Goal: Task Accomplishment & Management: Complete application form

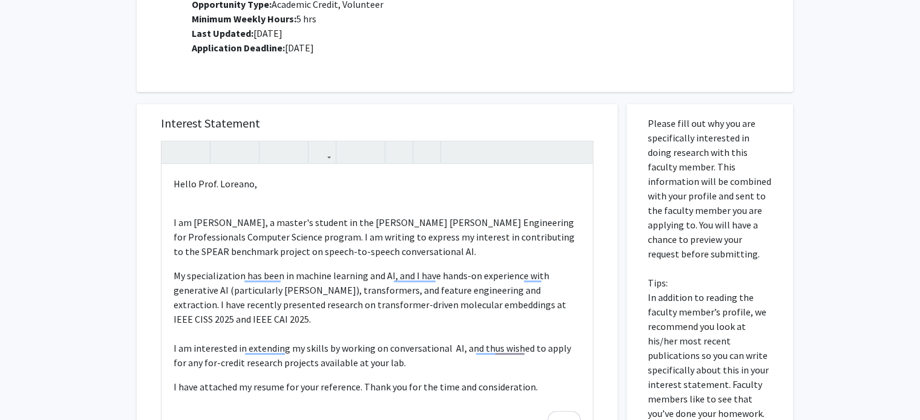
scroll to position [534, 0]
click at [235, 205] on p "I am [PERSON_NAME], a master's student in the [PERSON_NAME] [PERSON_NAME] Engin…" at bounding box center [377, 298] width 407 height 193
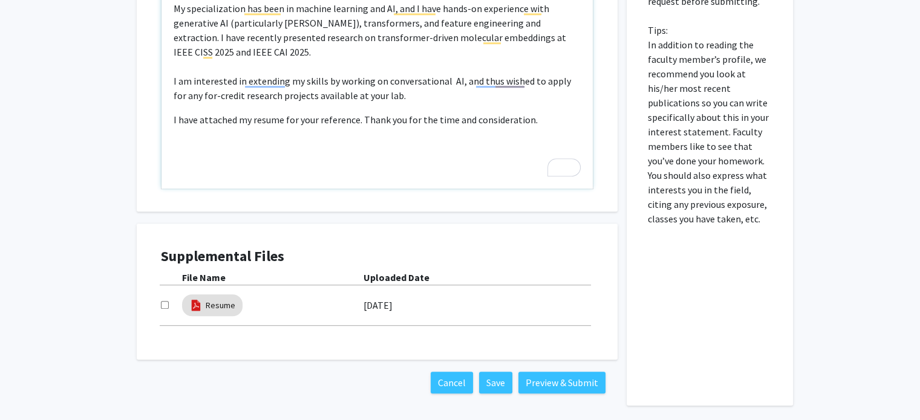
scroll to position [793, 0]
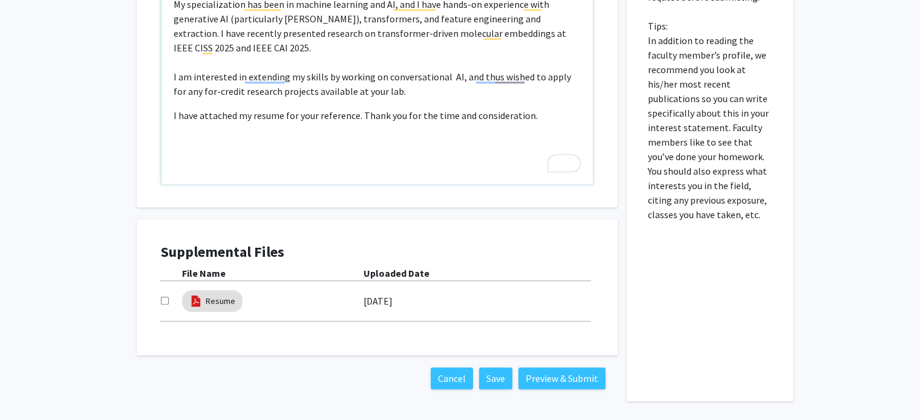
click at [563, 73] on p "I am interested in extending my skills by working on conversational AI, and thu…" at bounding box center [377, 84] width 407 height 29
type textarea "<p>Hello Prof. Loreano,&nbsp;</p><p><p>I am Nandan Joshi, a master's student in…"
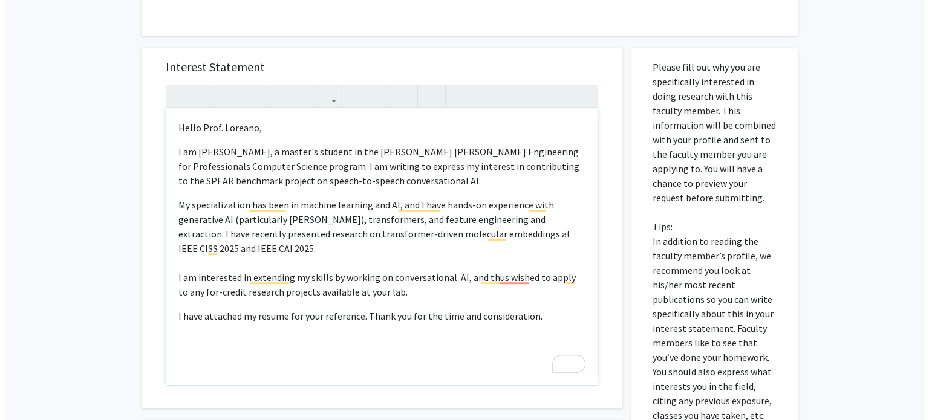
scroll to position [837, 0]
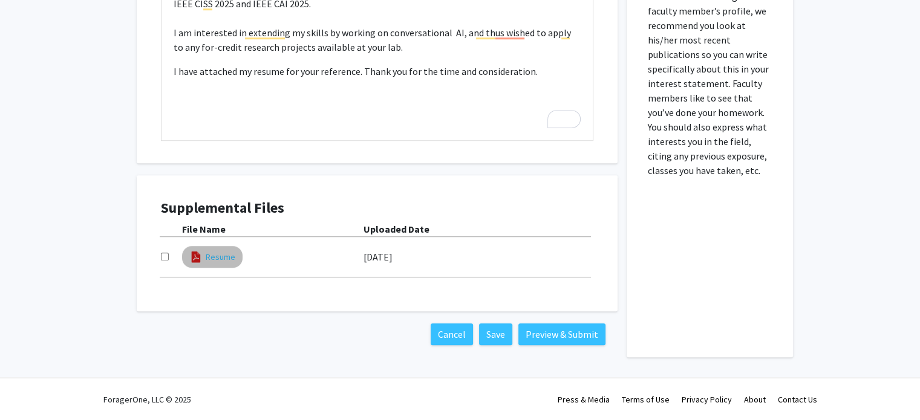
click at [227, 256] on link "Resume" at bounding box center [221, 257] width 30 height 13
select select "custom"
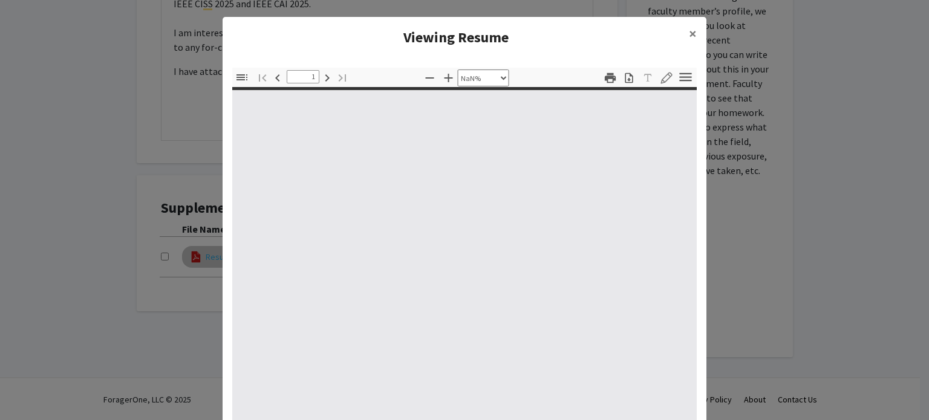
type input "0"
select select "custom"
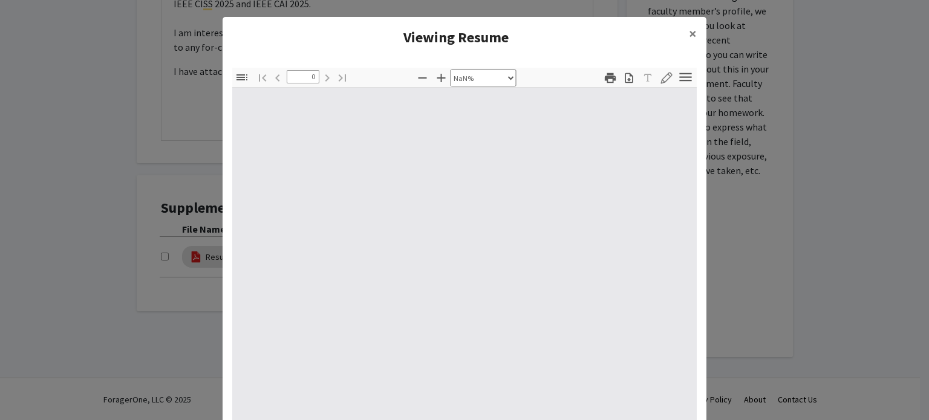
scroll to position [60, 0]
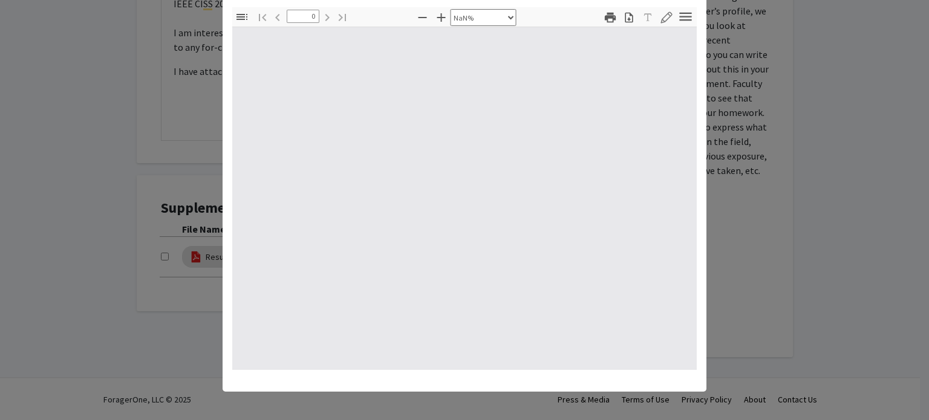
click at [862, 120] on modal-container "Viewing Resume × Thumbnails Document Outline Attachments Layers Current Outline…" at bounding box center [464, 210] width 929 height 420
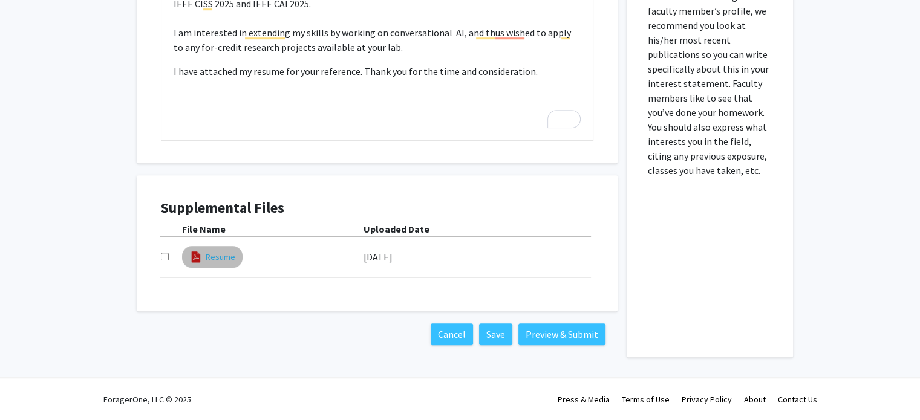
click at [230, 252] on link "Resume" at bounding box center [221, 257] width 30 height 13
select select "custom"
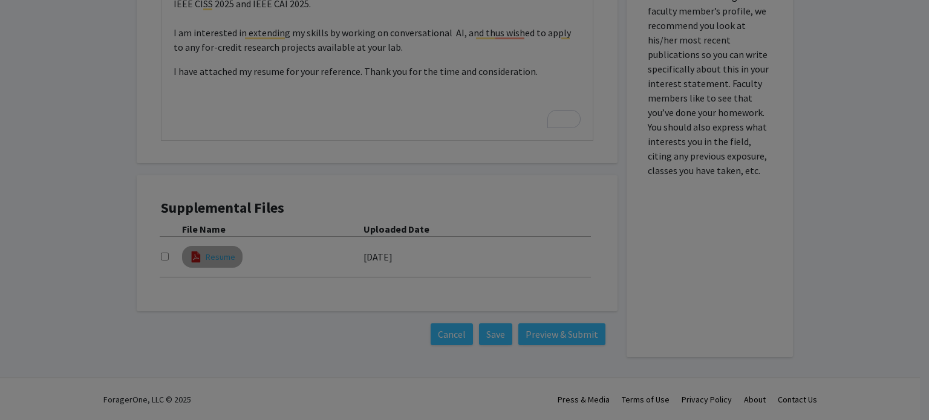
type input "0"
select select "custom"
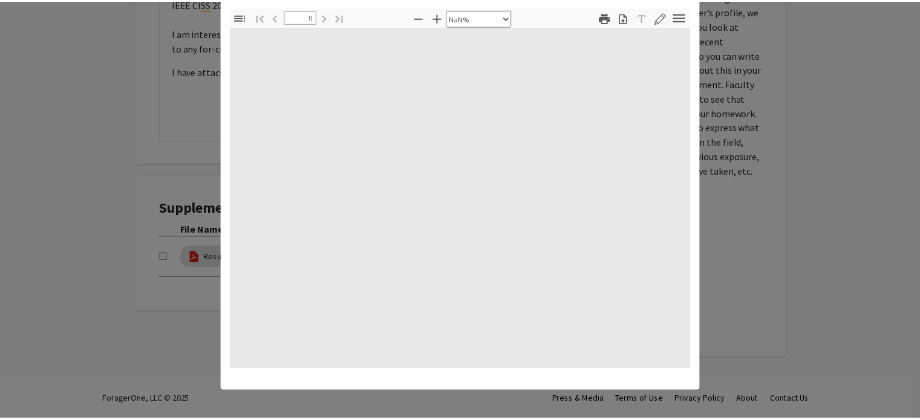
scroll to position [0, 0]
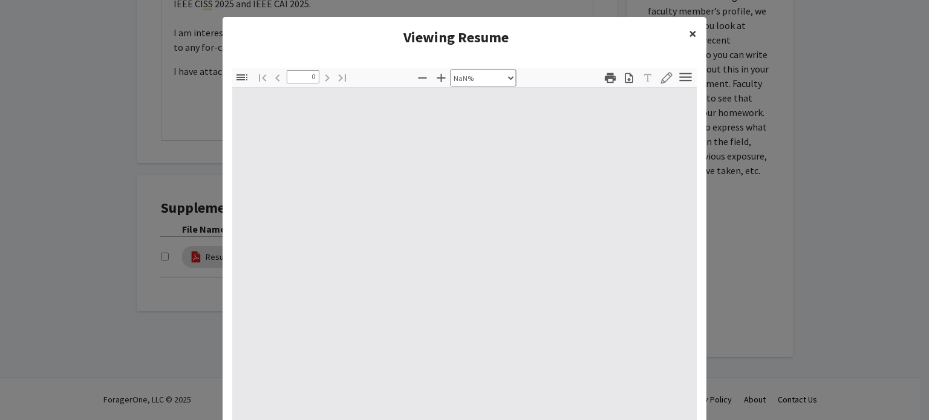
click at [689, 31] on span "×" at bounding box center [693, 33] width 8 height 19
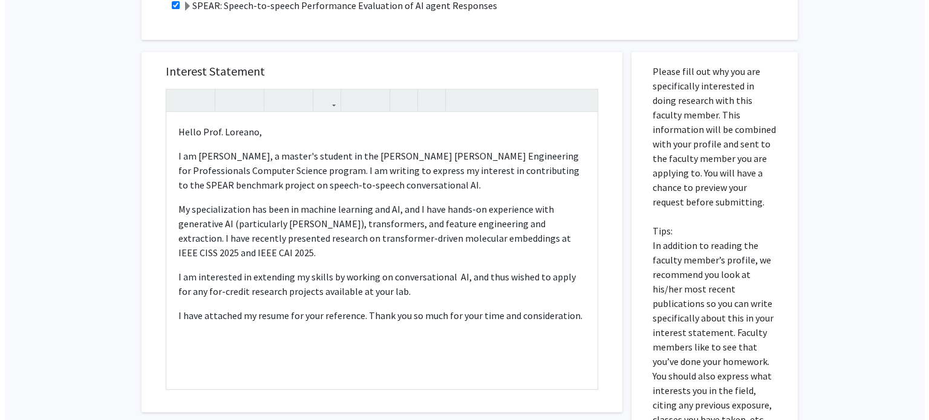
scroll to position [716, 0]
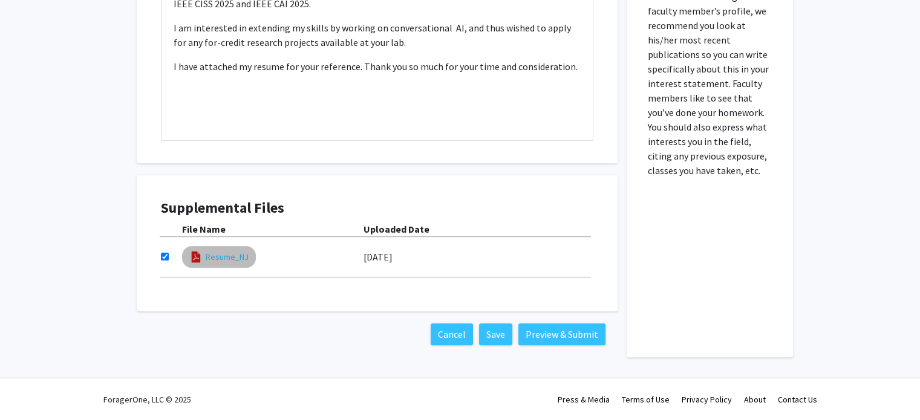
click at [234, 259] on link "Resume_NJ" at bounding box center [227, 257] width 43 height 13
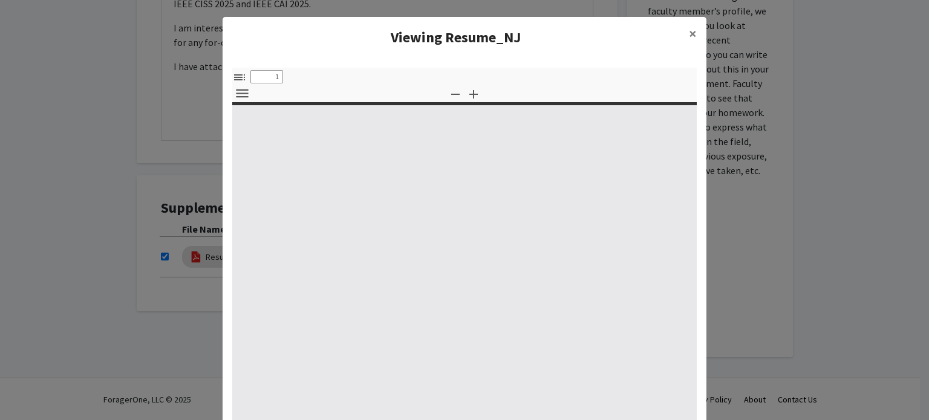
select select "custom"
type input "0"
select select "custom"
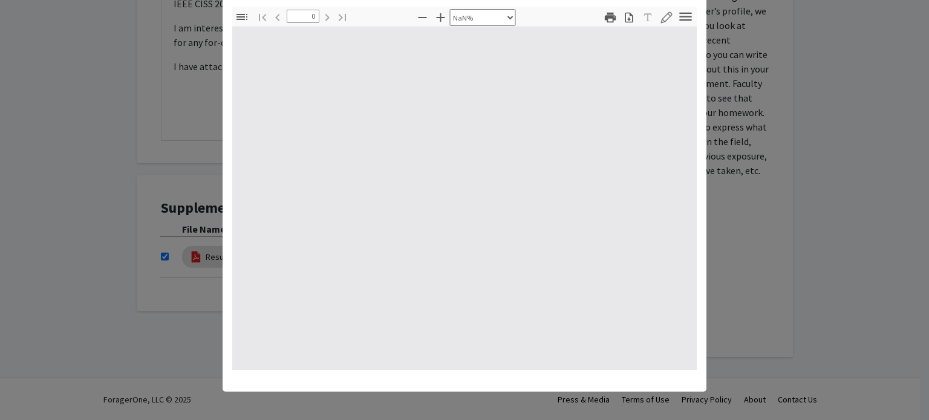
type input "1"
select select "auto"
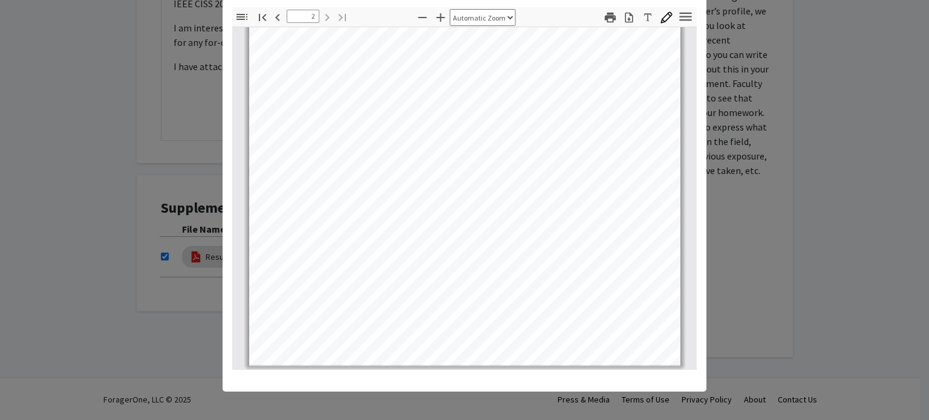
scroll to position [134, 0]
type input "1"
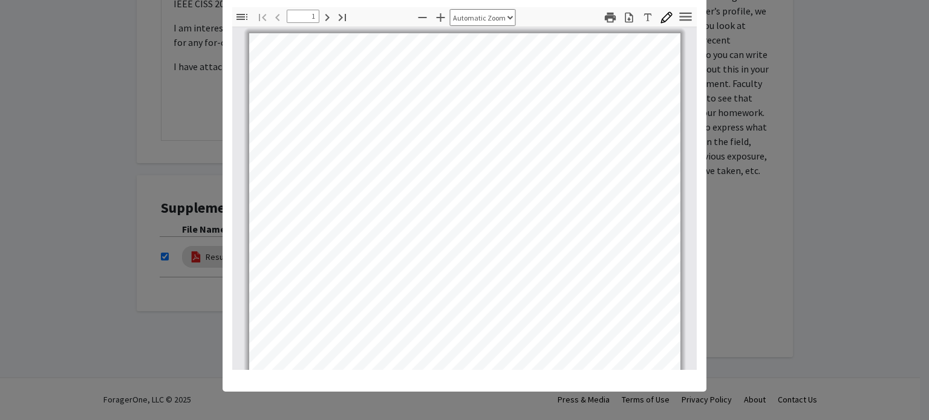
scroll to position [0, 0]
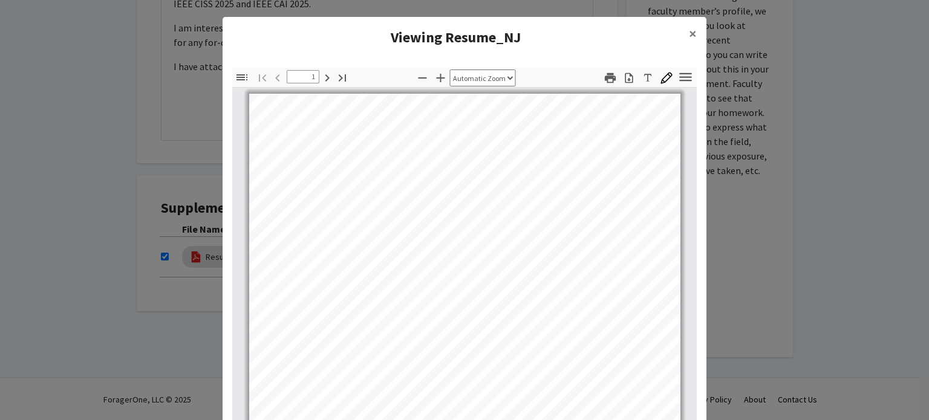
click at [772, 172] on modal-container "Viewing Resume_NJ × Thumbnails Document Outline Attachments Layers Current Outl…" at bounding box center [464, 210] width 929 height 420
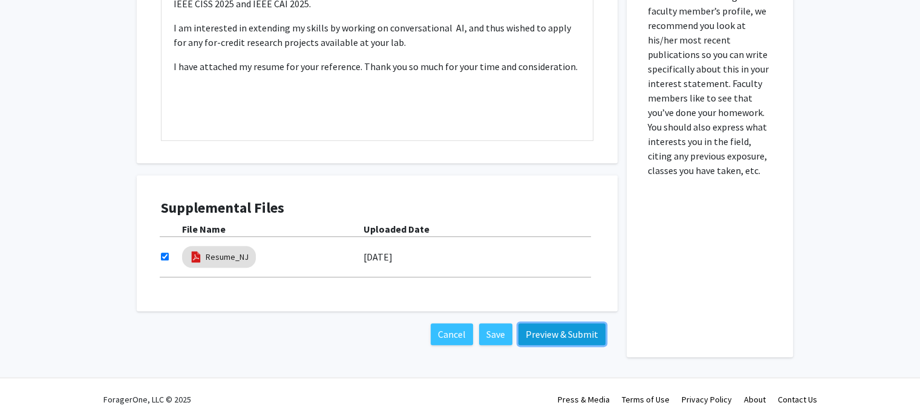
click at [530, 333] on button "Preview & Submit" at bounding box center [561, 334] width 87 height 22
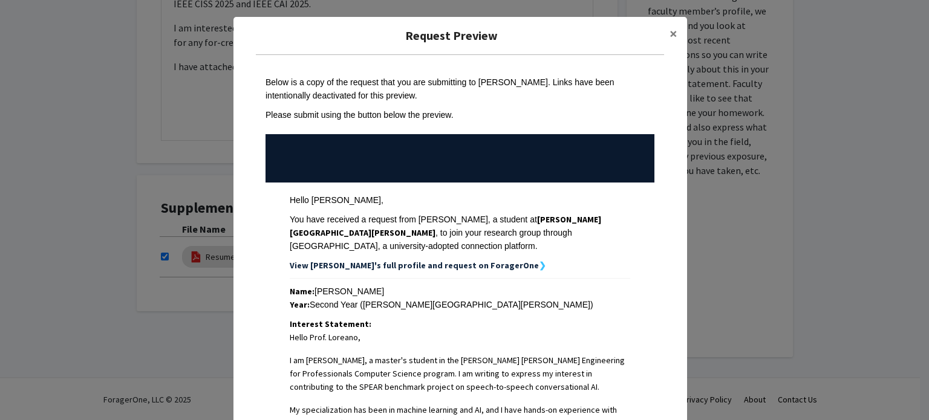
scroll to position [313, 0]
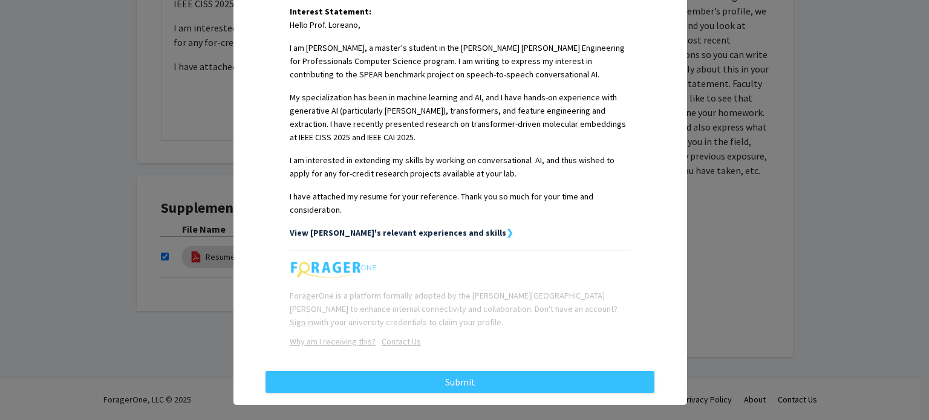
click at [385, 227] on strong "View [PERSON_NAME]'s relevant experiences and skills" at bounding box center [398, 232] width 216 height 11
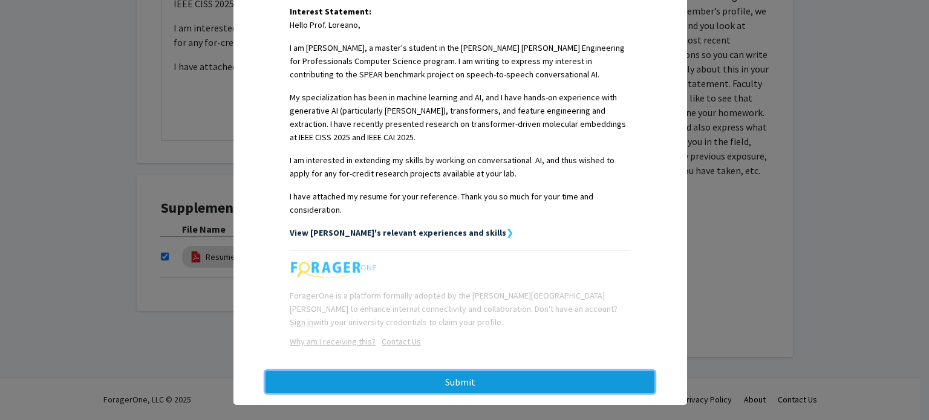
click at [437, 371] on button "Submit" at bounding box center [459, 382] width 389 height 22
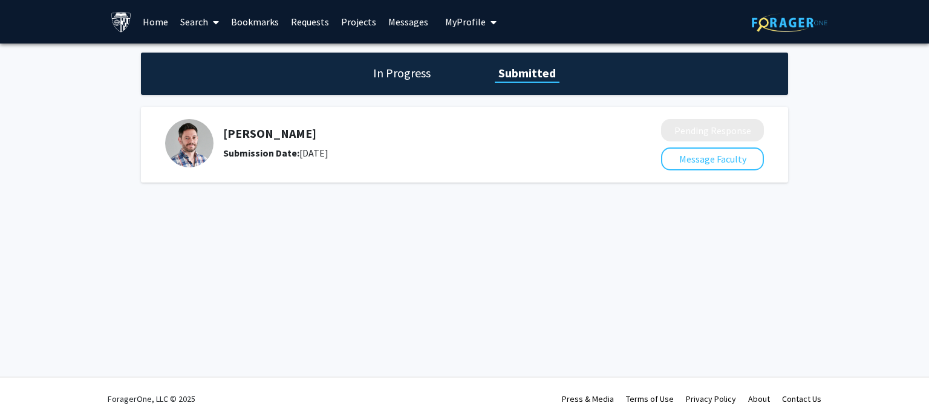
click at [406, 73] on h1 "In Progress" at bounding box center [401, 73] width 65 height 17
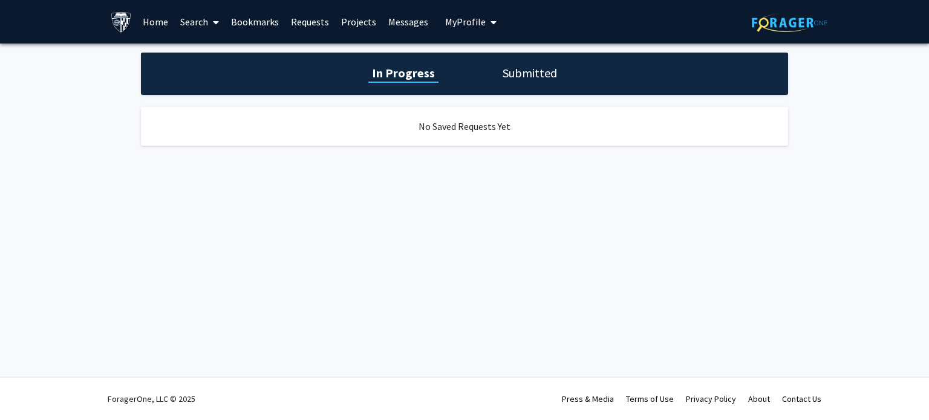
click at [518, 71] on h1 "Submitted" at bounding box center [530, 73] width 62 height 17
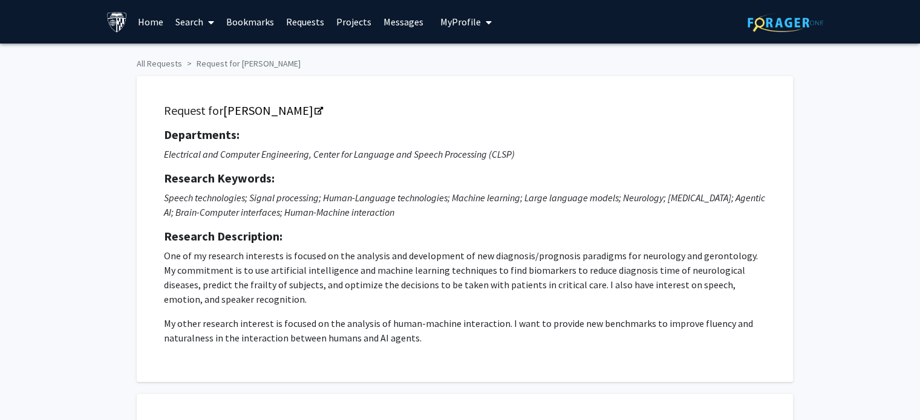
click at [156, 20] on link "Home" at bounding box center [150, 22] width 37 height 42
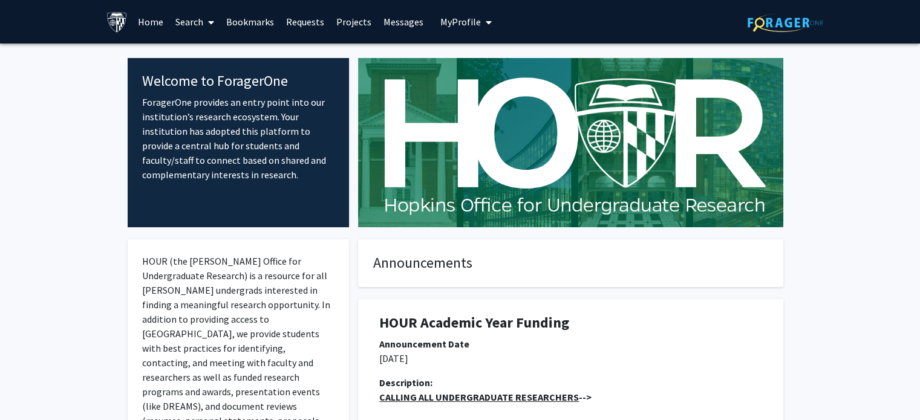
click at [205, 19] on span at bounding box center [208, 22] width 11 height 42
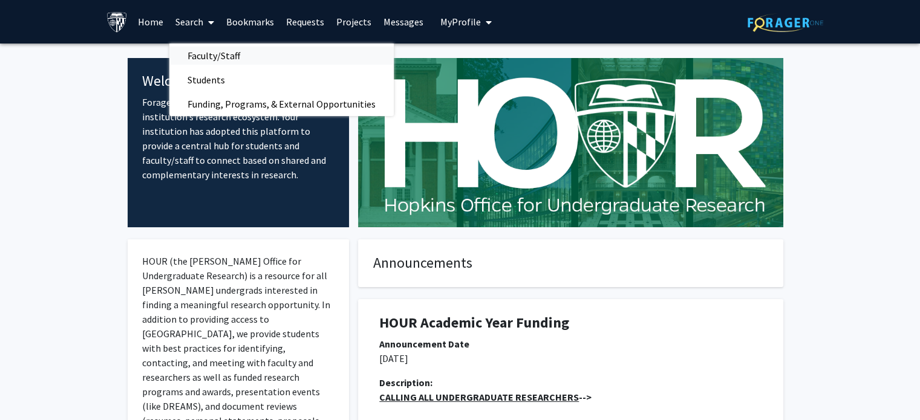
click at [206, 55] on span "Faculty/Staff" at bounding box center [213, 56] width 89 height 24
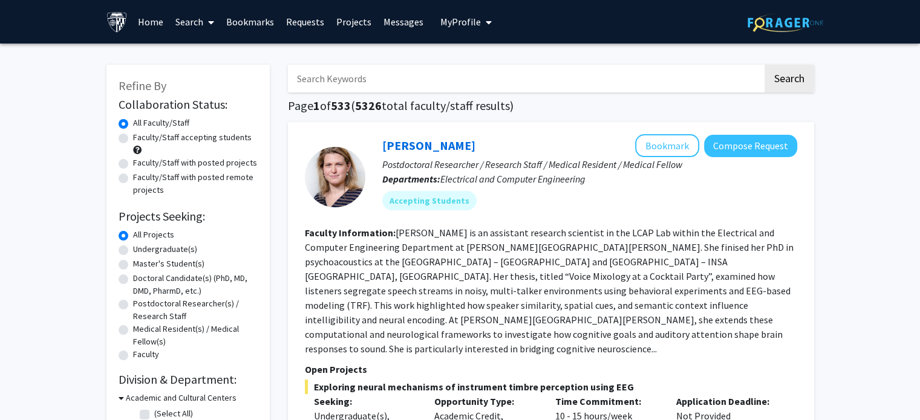
click at [249, 25] on link "Bookmarks" at bounding box center [250, 22] width 60 height 42
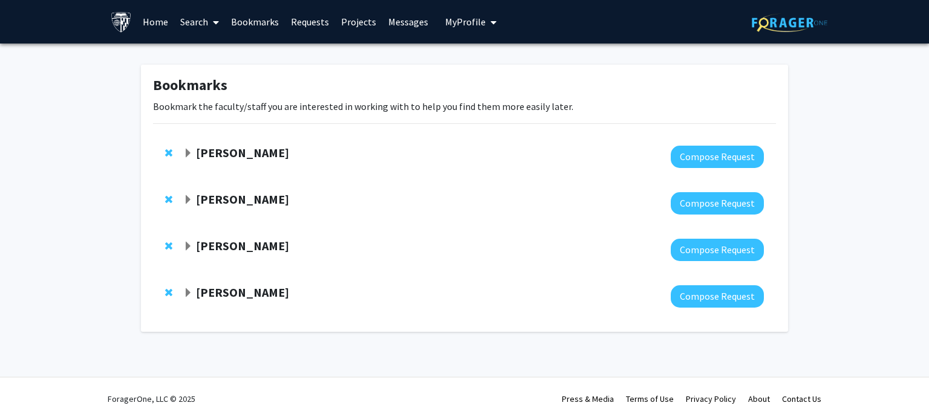
click at [187, 153] on span "Expand Robert Stevens Bookmark" at bounding box center [188, 154] width 10 height 10
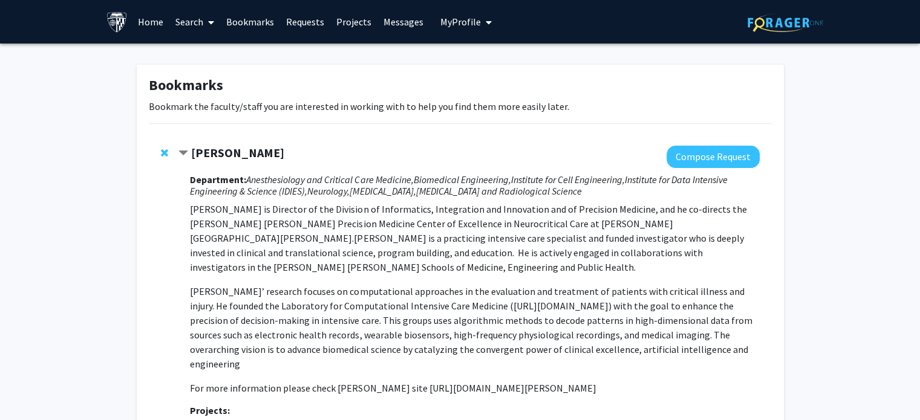
click at [252, 147] on strong "Robert Stevens" at bounding box center [237, 152] width 93 height 15
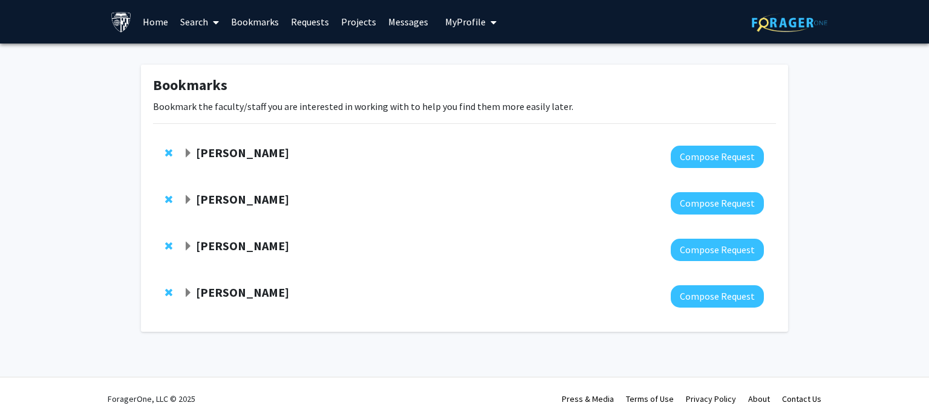
click at [252, 147] on strong "Robert Stevens" at bounding box center [242, 152] width 93 height 15
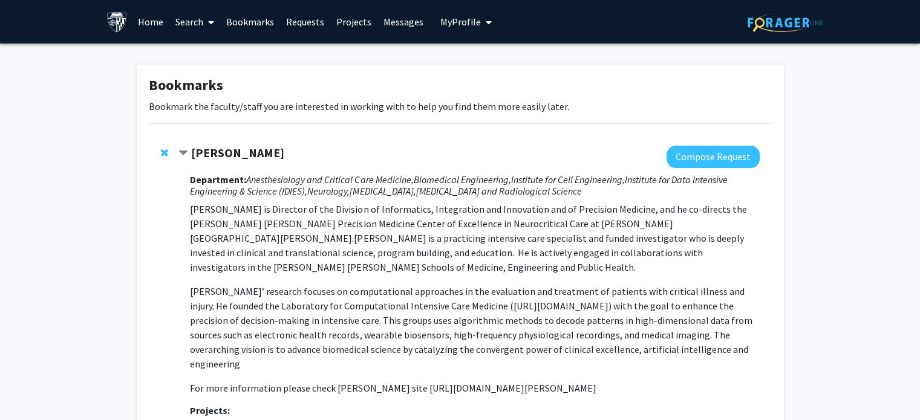
scroll to position [157, 0]
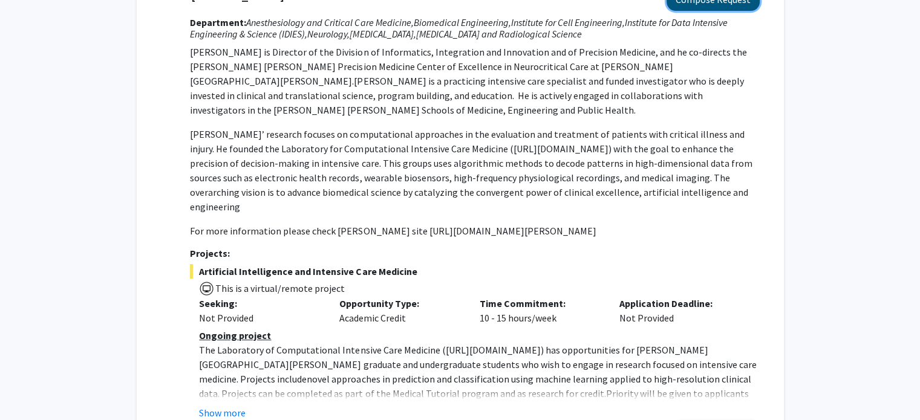
click at [733, 4] on button "Compose Request" at bounding box center [712, 0] width 93 height 22
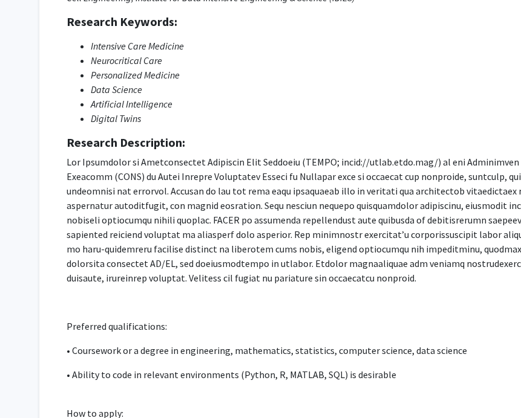
scroll to position [171, 0]
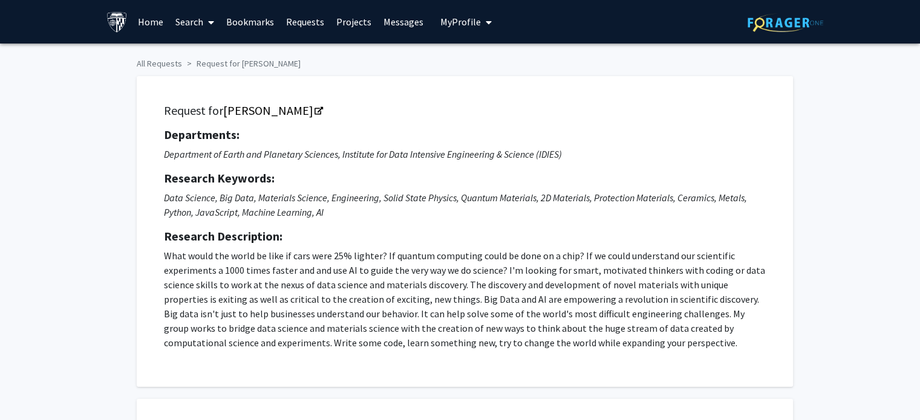
click at [200, 19] on link "Search" at bounding box center [194, 22] width 51 height 42
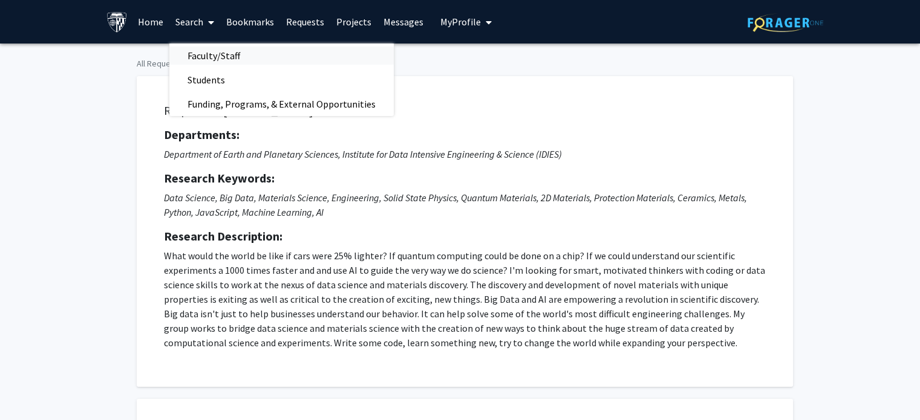
click at [210, 56] on span "Faculty/Staff" at bounding box center [213, 56] width 89 height 24
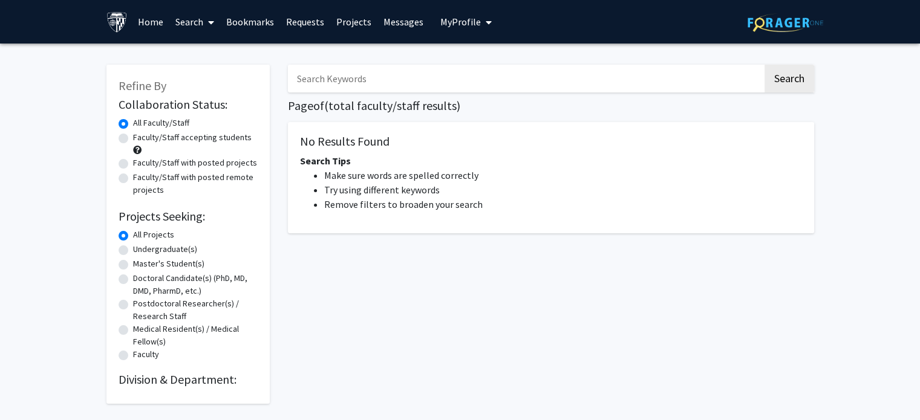
click at [133, 165] on label "Faculty/Staff with posted projects" at bounding box center [195, 163] width 124 height 13
click at [133, 164] on input "Faculty/Staff with posted projects" at bounding box center [137, 161] width 8 height 8
radio input "true"
click at [792, 80] on button "Search" at bounding box center [789, 79] width 50 height 28
click at [154, 21] on link "Home" at bounding box center [150, 22] width 37 height 42
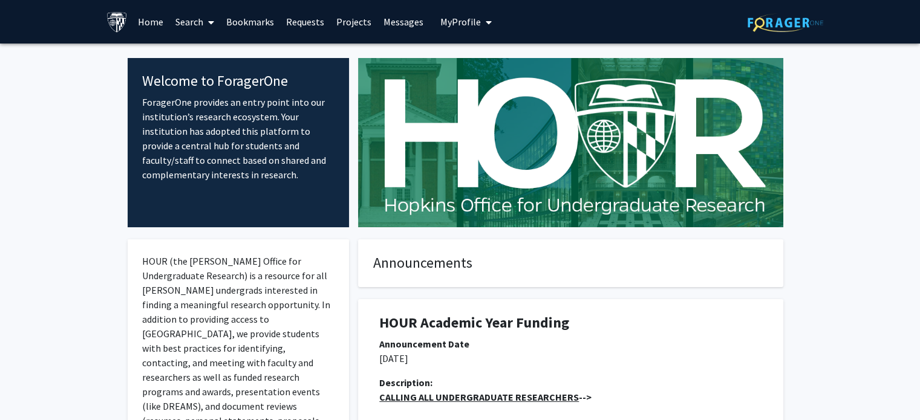
click at [211, 24] on icon at bounding box center [211, 23] width 6 height 10
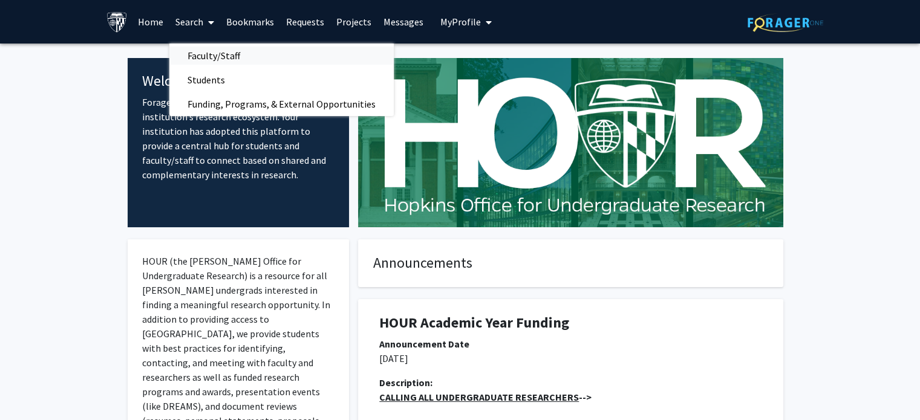
click at [210, 55] on span "Faculty/Staff" at bounding box center [213, 56] width 89 height 24
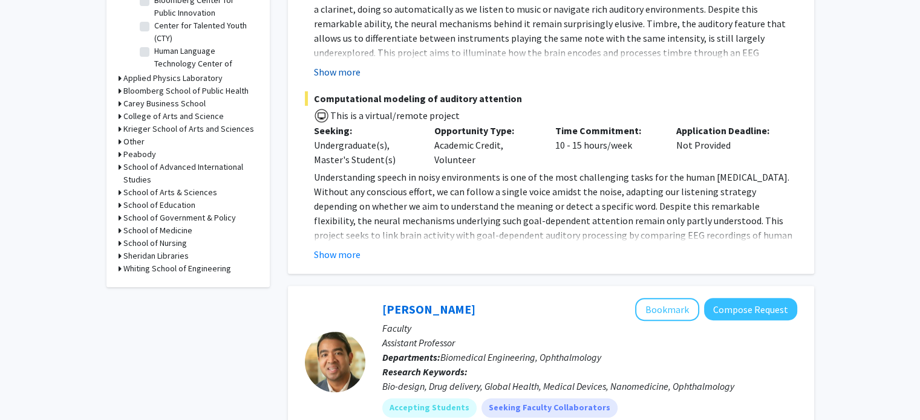
scroll to position [452, 0]
click at [343, 248] on button "Show more" at bounding box center [337, 255] width 47 height 15
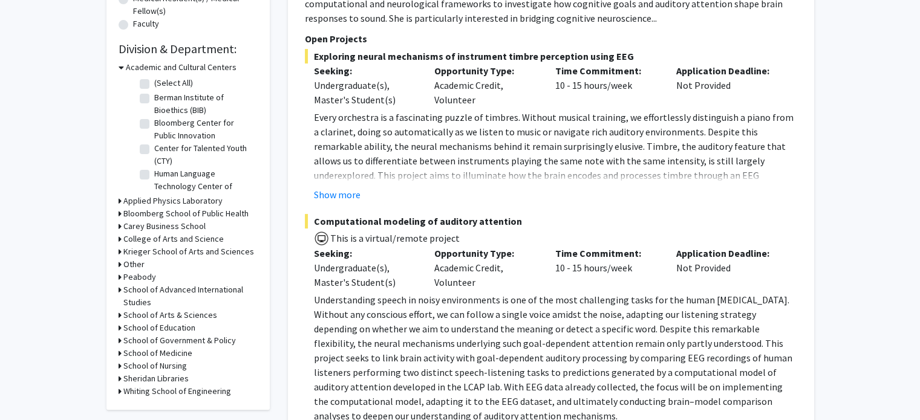
scroll to position [329, 0]
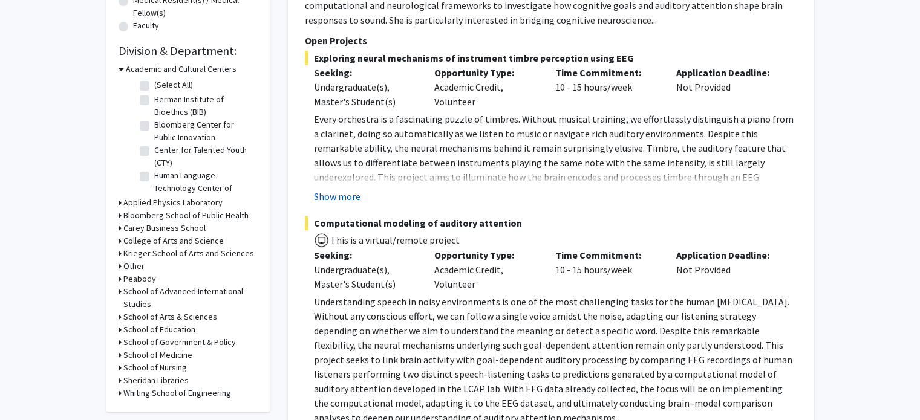
click at [354, 189] on button "Show more" at bounding box center [337, 196] width 47 height 15
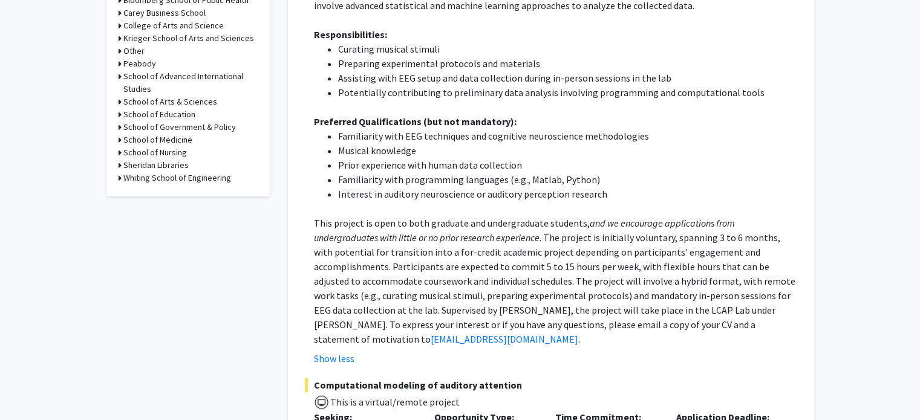
scroll to position [544, 0]
click at [119, 179] on icon at bounding box center [120, 178] width 3 height 13
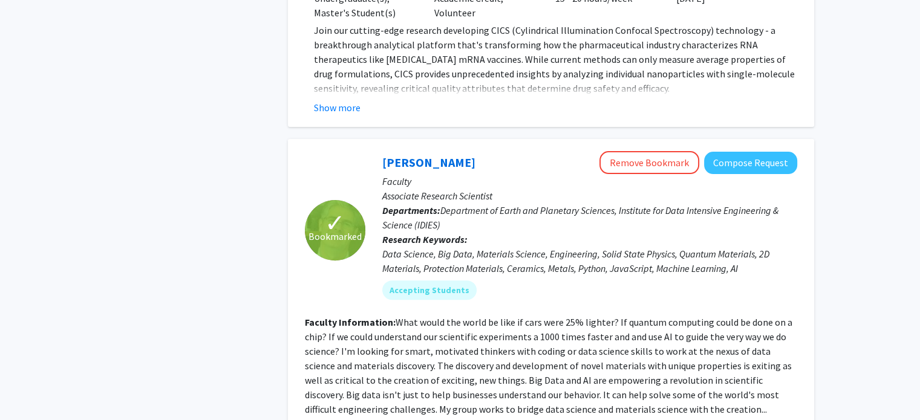
scroll to position [4887, 0]
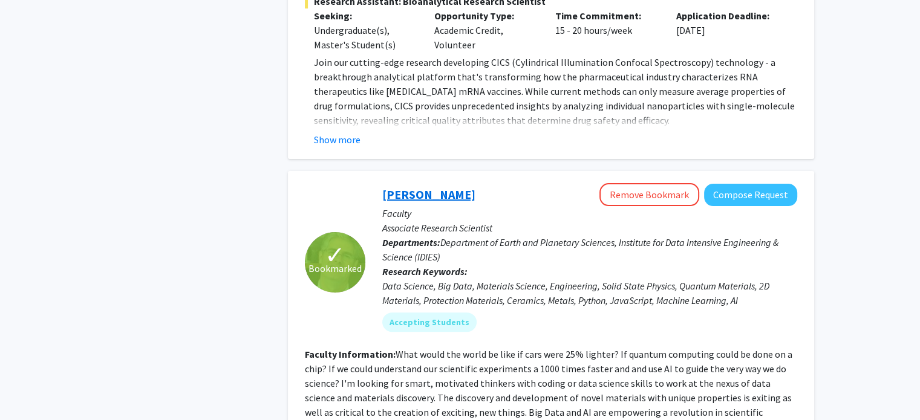
click at [394, 187] on link "David Elbert" at bounding box center [428, 194] width 93 height 15
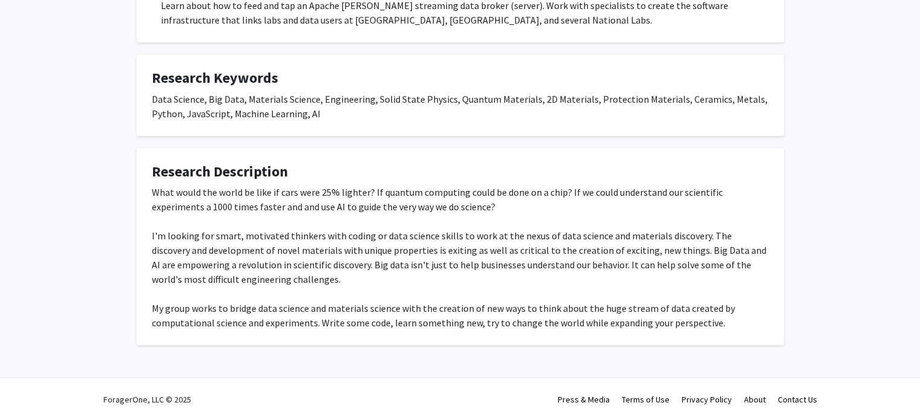
scroll to position [537, 0]
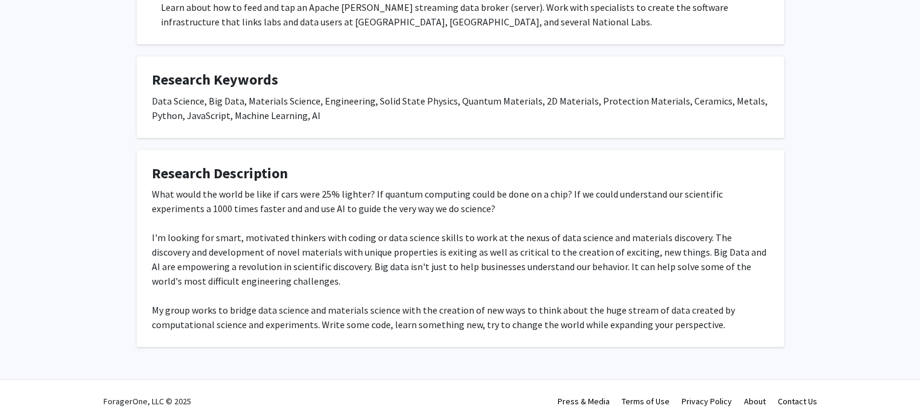
click at [306, 253] on div "What would the world be like if cars were 25% lighter? If quantum computing cou…" at bounding box center [460, 259] width 617 height 145
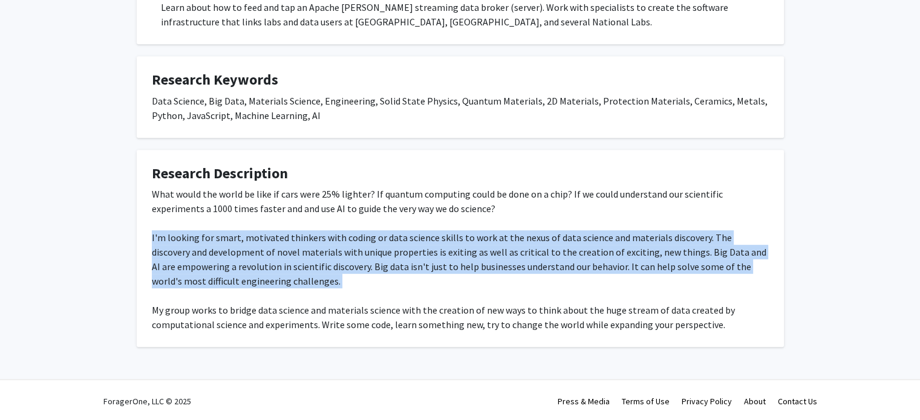
click at [306, 253] on div "What would the world be like if cars were 25% lighter? If quantum computing cou…" at bounding box center [460, 259] width 617 height 145
click at [308, 281] on div "What would the world be like if cars were 25% lighter? If quantum computing cou…" at bounding box center [460, 259] width 617 height 145
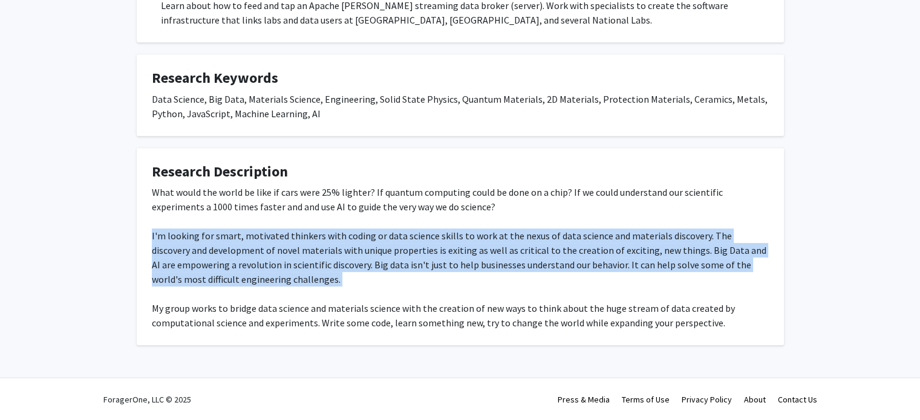
scroll to position [539, 0]
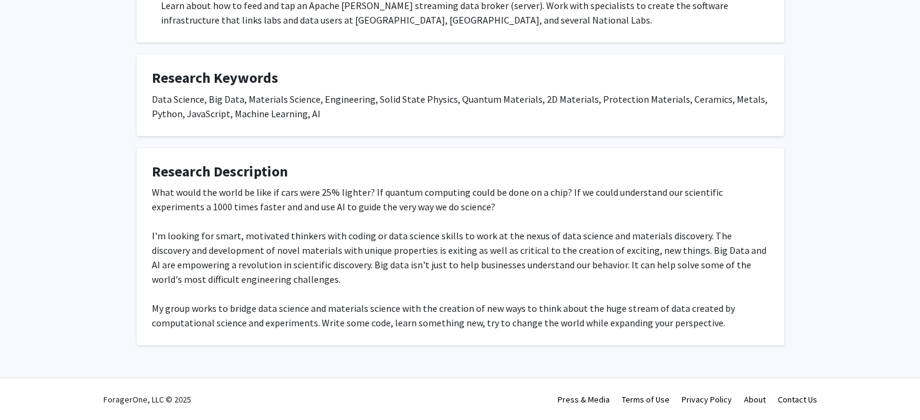
click at [294, 314] on div "What would the world be like if cars were 25% lighter? If quantum computing cou…" at bounding box center [460, 257] width 617 height 145
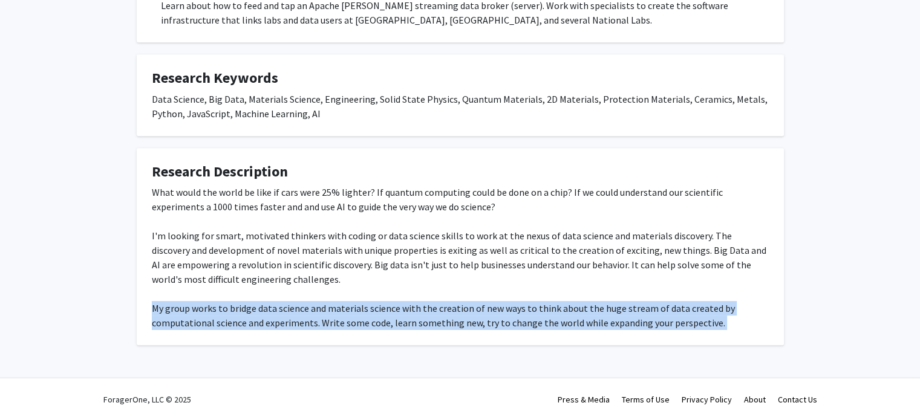
click at [294, 314] on div "What would the world be like if cars were 25% lighter? If quantum computing cou…" at bounding box center [460, 257] width 617 height 145
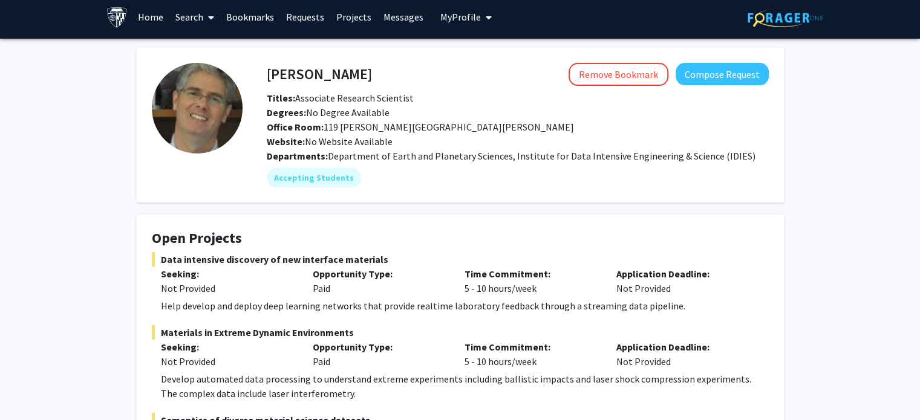
scroll to position [0, 0]
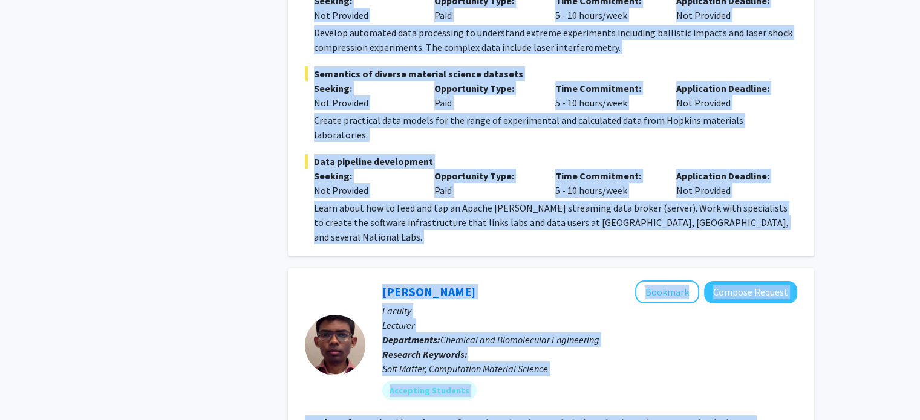
scroll to position [4713, 0]
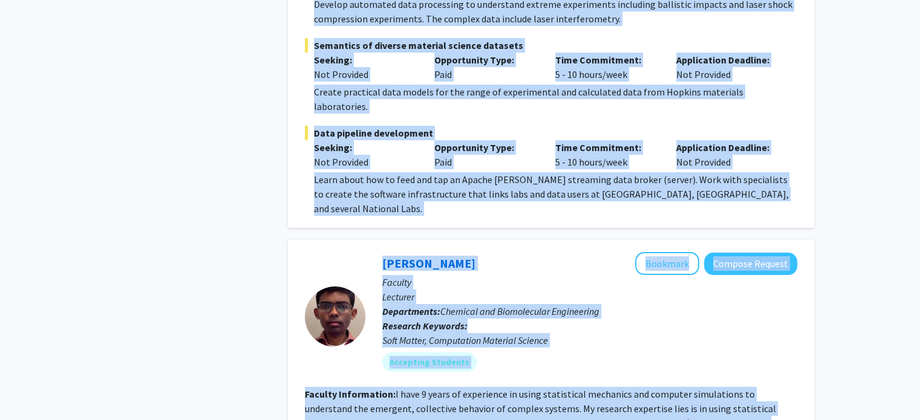
click at [479, 387] on section "Faculty Information: I have 9 years of experience in using statistical mechanic…" at bounding box center [551, 409] width 492 height 44
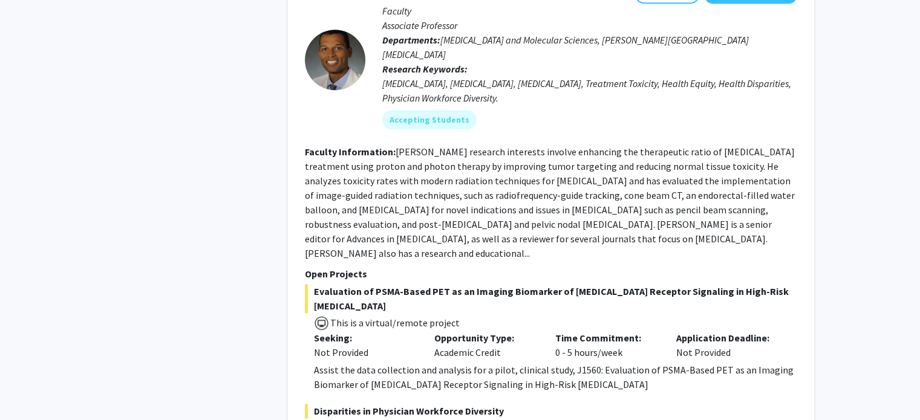
scroll to position [6034, 0]
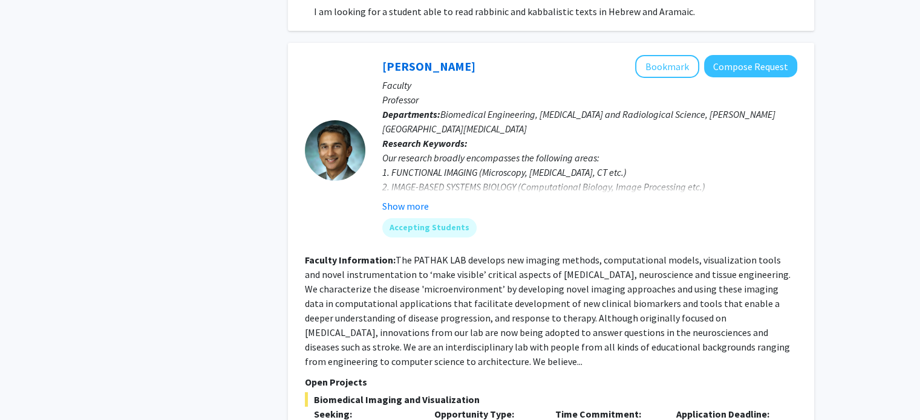
scroll to position [4430, 0]
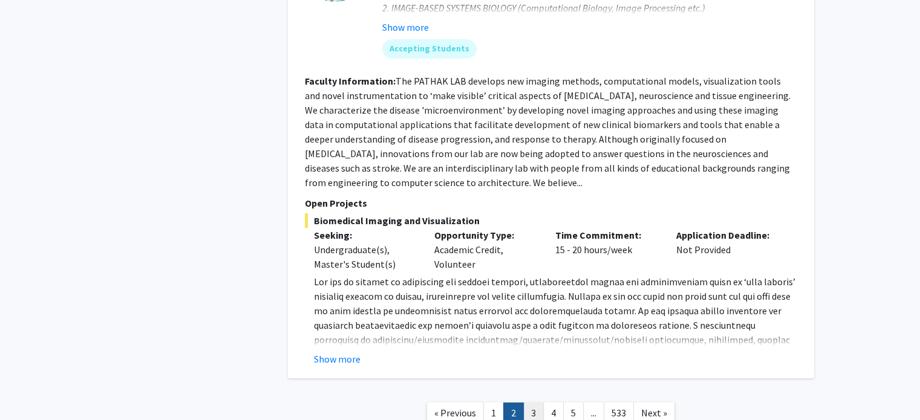
click at [528, 403] on link "3" at bounding box center [533, 413] width 21 height 21
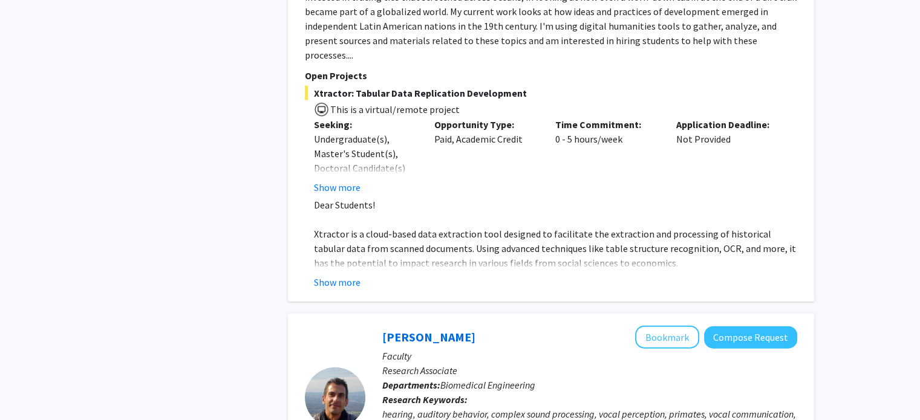
scroll to position [2703, 0]
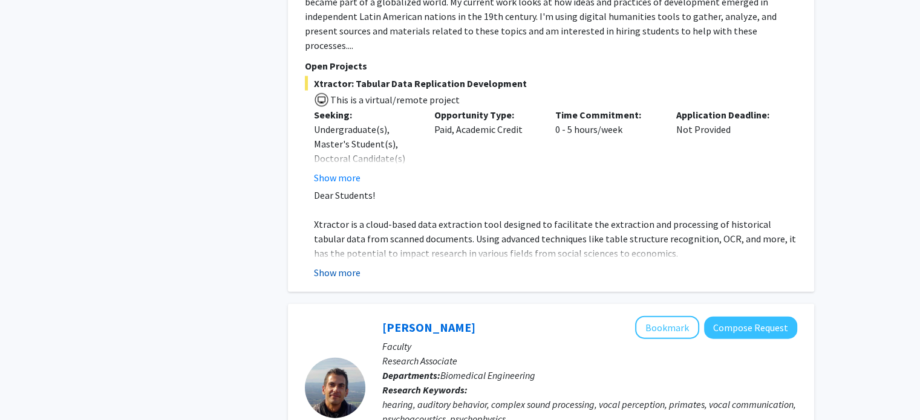
click at [343, 265] on button "Show more" at bounding box center [337, 272] width 47 height 15
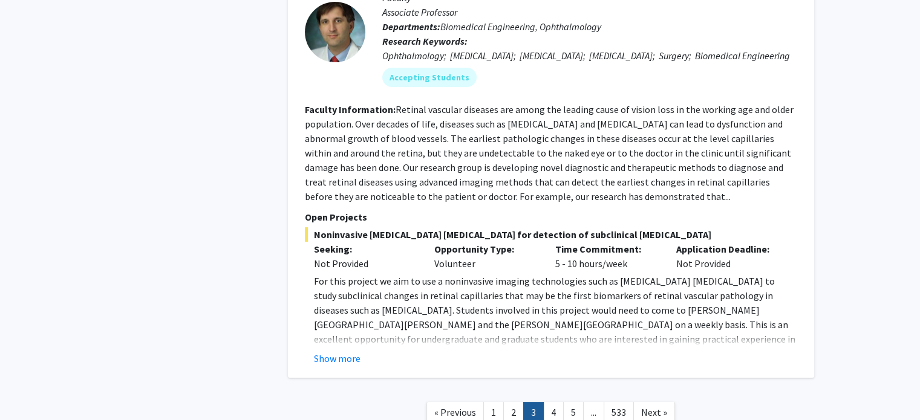
scroll to position [4678, 0]
click at [559, 403] on link "4" at bounding box center [553, 413] width 21 height 21
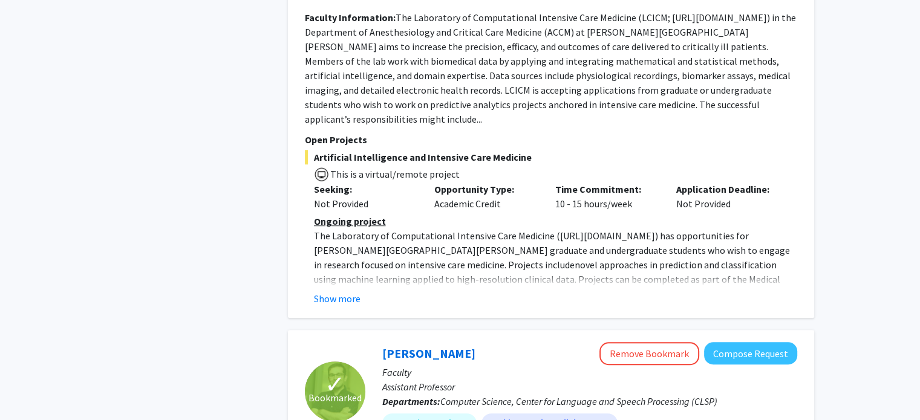
scroll to position [761, 0]
click at [333, 292] on button "Show more" at bounding box center [337, 299] width 47 height 15
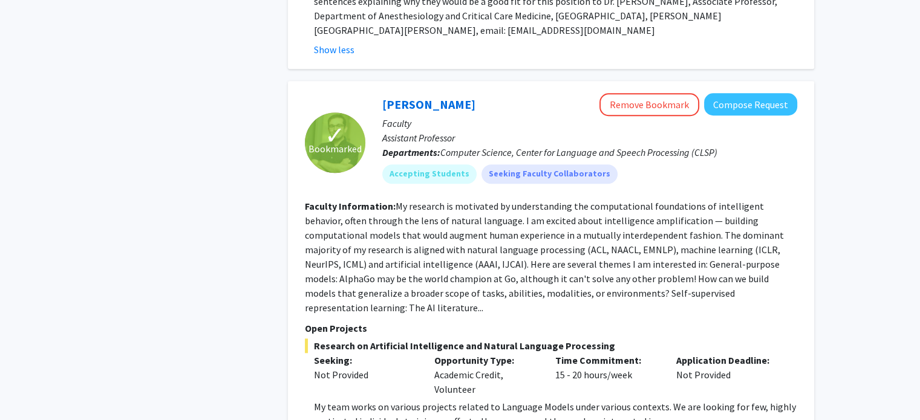
scroll to position [1099, 0]
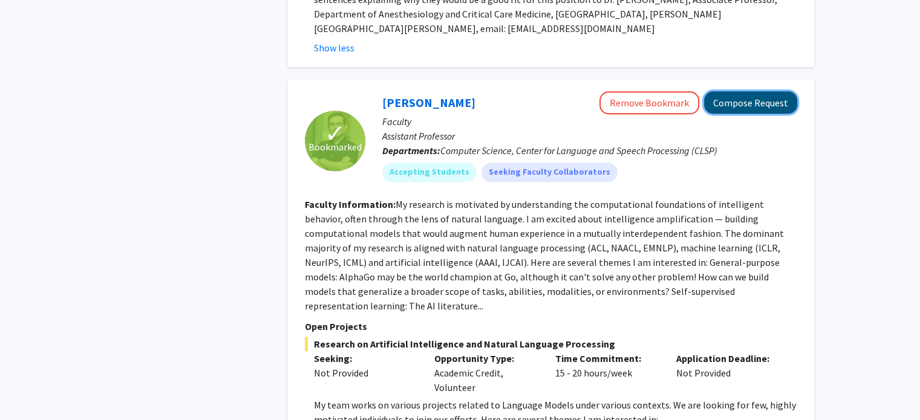
click at [731, 91] on button "Compose Request" at bounding box center [750, 102] width 93 height 22
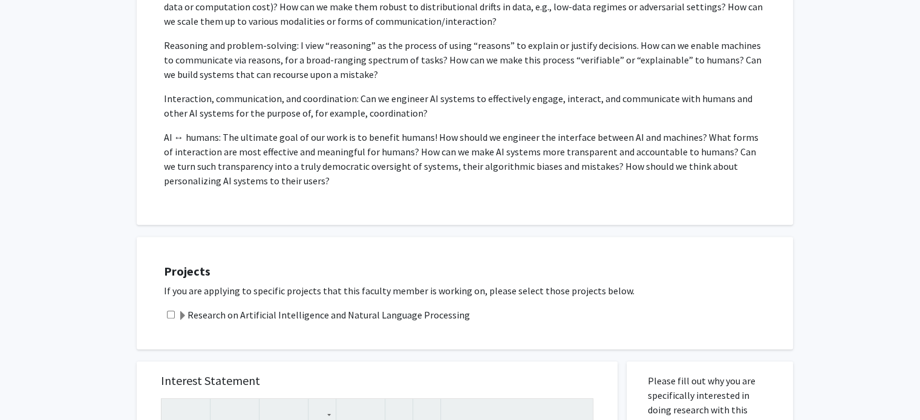
scroll to position [561, 0]
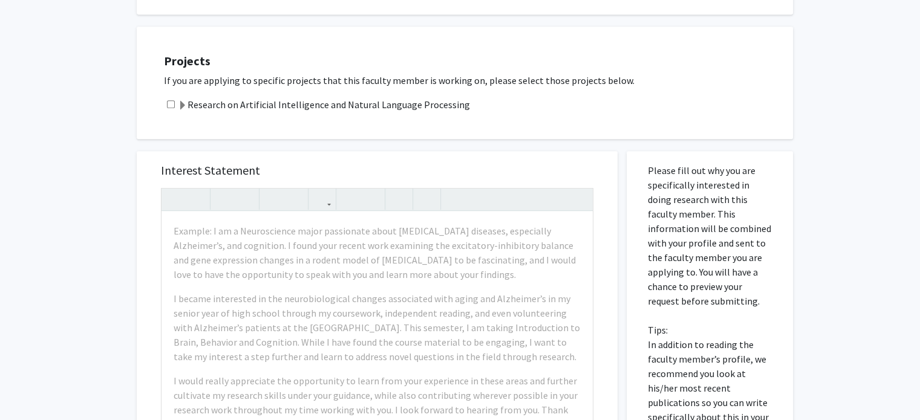
click at [181, 103] on span at bounding box center [183, 106] width 10 height 10
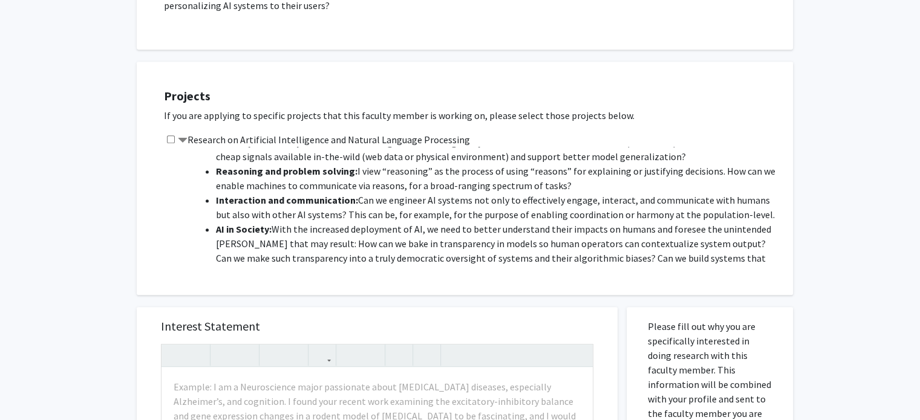
scroll to position [208, 0]
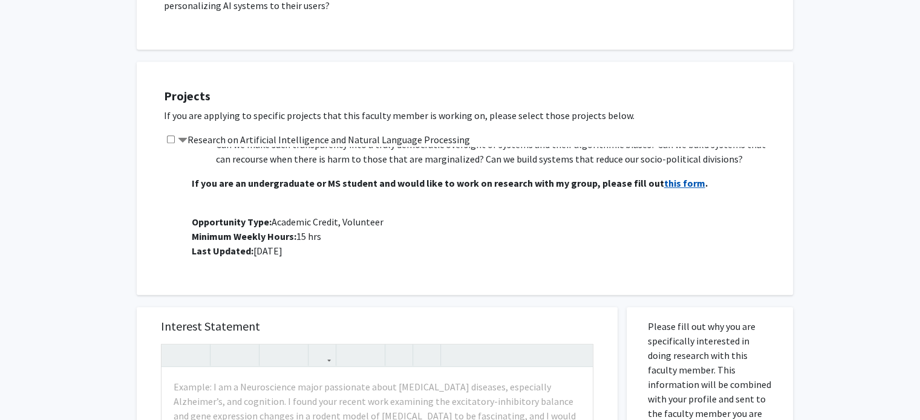
click at [664, 182] on strong "this form" at bounding box center [684, 183] width 41 height 12
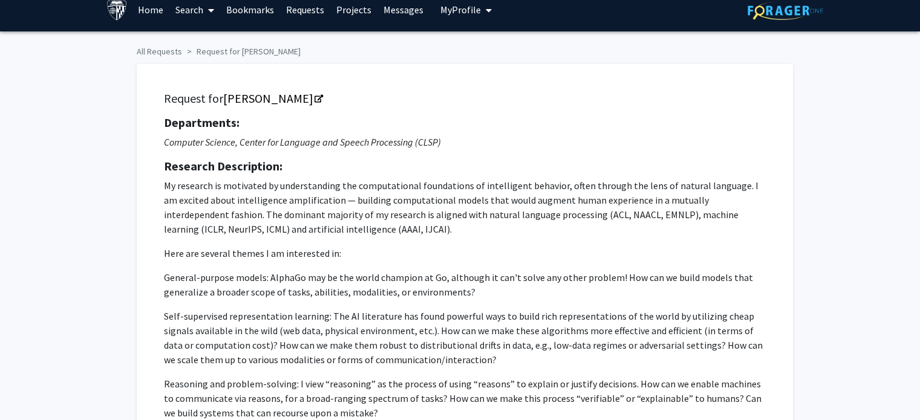
scroll to position [0, 0]
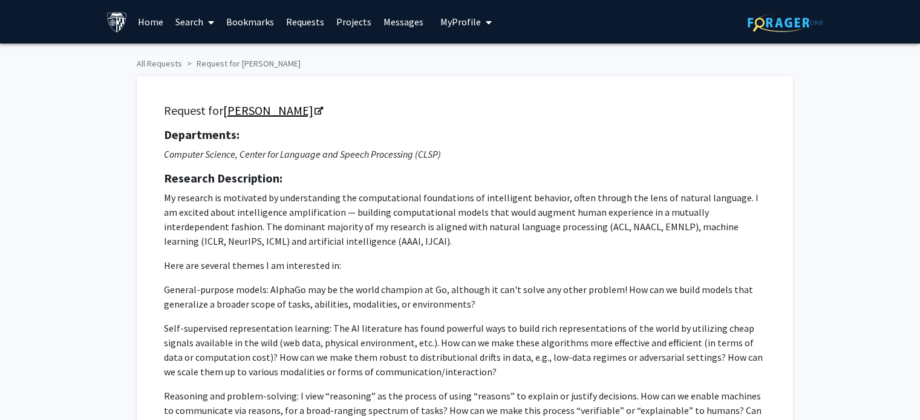
click at [271, 111] on link "Daniel Khashabi" at bounding box center [272, 110] width 99 height 15
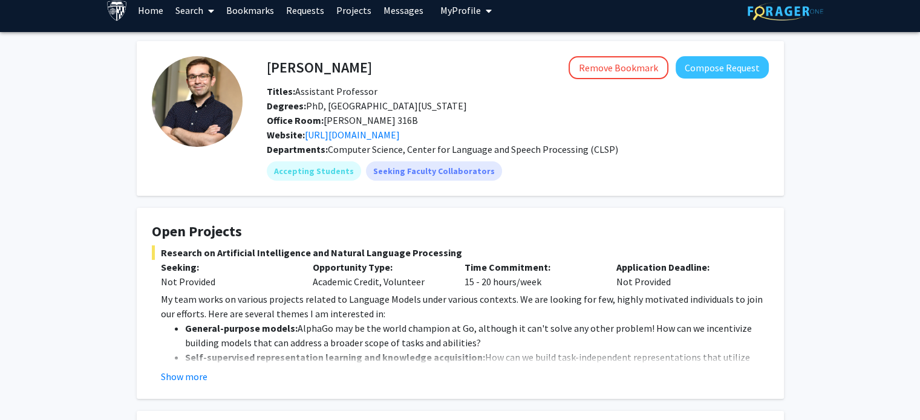
scroll to position [11, 0]
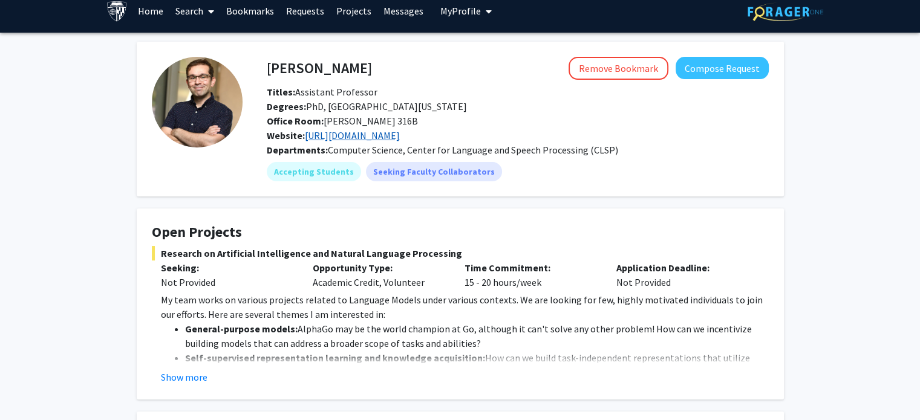
click at [372, 135] on link "[URL][DOMAIN_NAME]" at bounding box center [352, 135] width 95 height 12
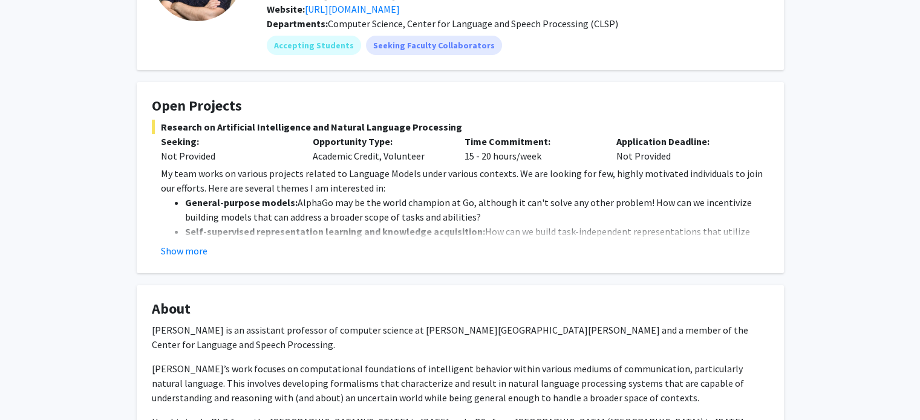
scroll to position [150, 0]
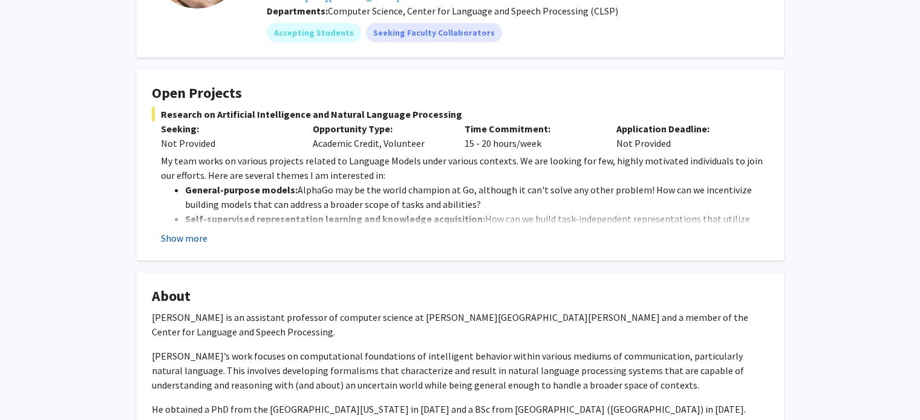
click at [193, 231] on button "Show more" at bounding box center [184, 238] width 47 height 15
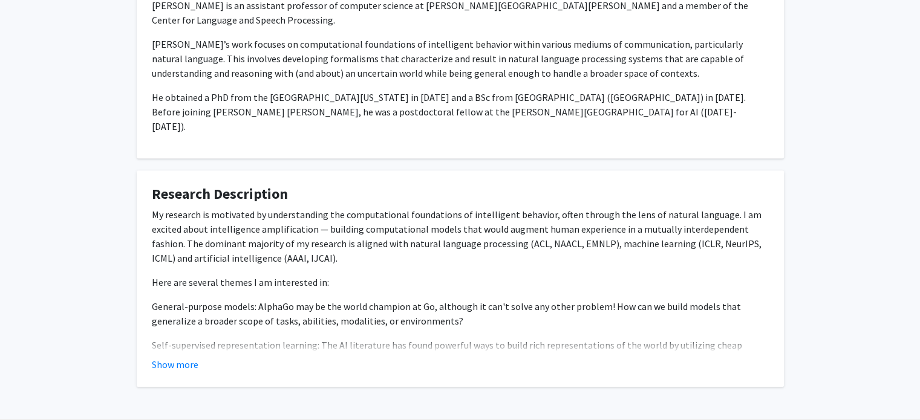
scroll to position [634, 0]
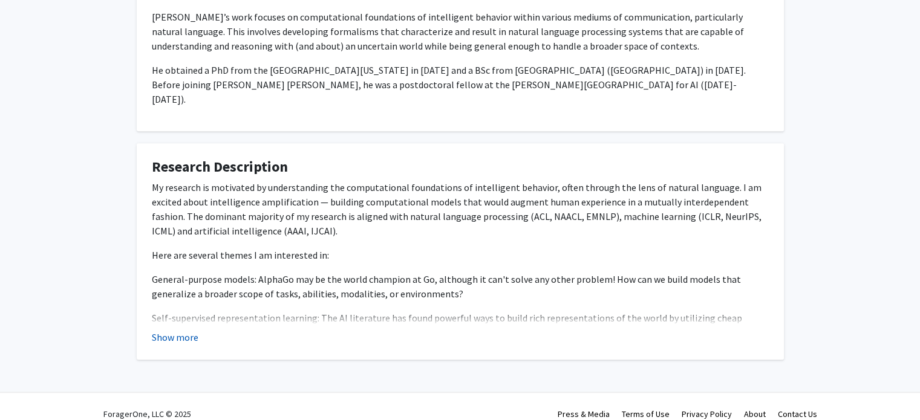
click at [190, 330] on button "Show more" at bounding box center [175, 337] width 47 height 15
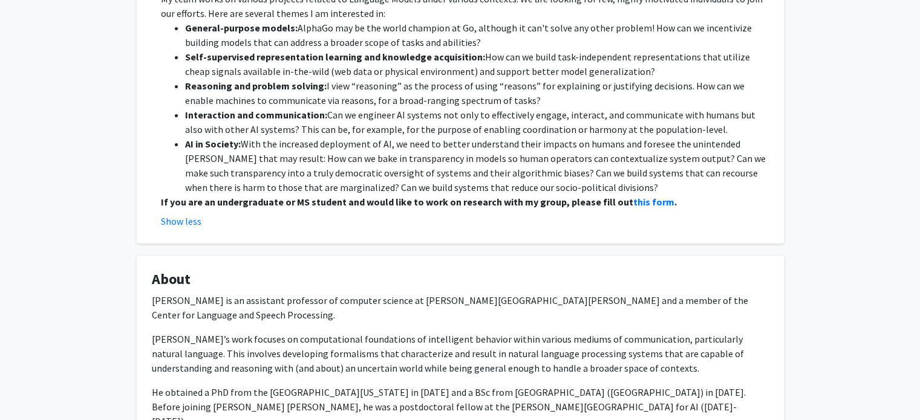
scroll to position [406, 0]
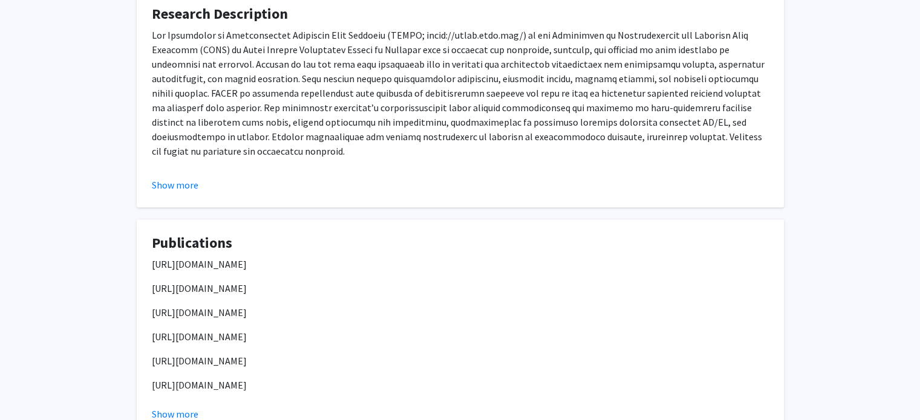
scroll to position [875, 0]
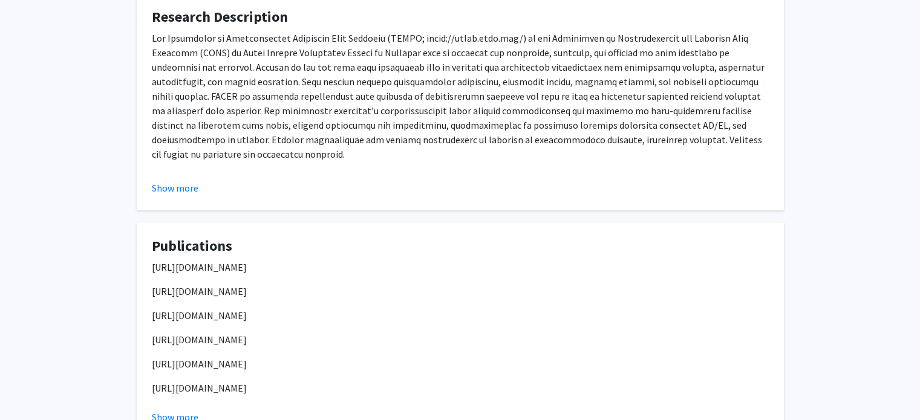
click at [246, 260] on p "[URL][DOMAIN_NAME]" at bounding box center [460, 267] width 617 height 15
copy p "[URL][DOMAIN_NAME]"
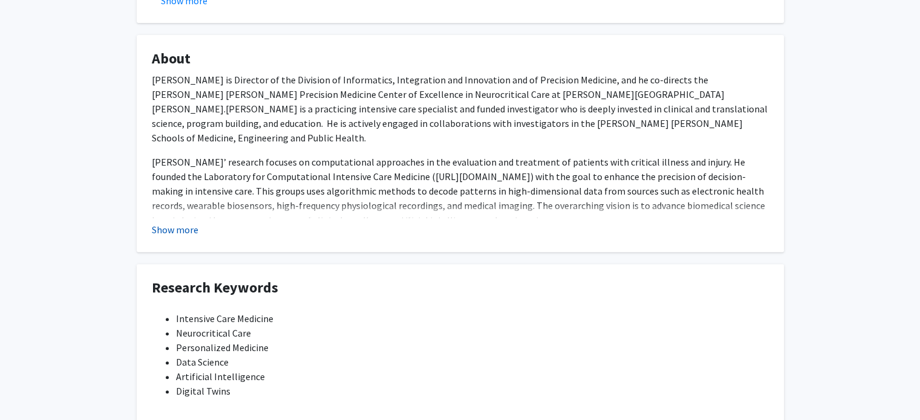
scroll to position [433, 0]
click at [184, 223] on button "Show more" at bounding box center [175, 230] width 47 height 15
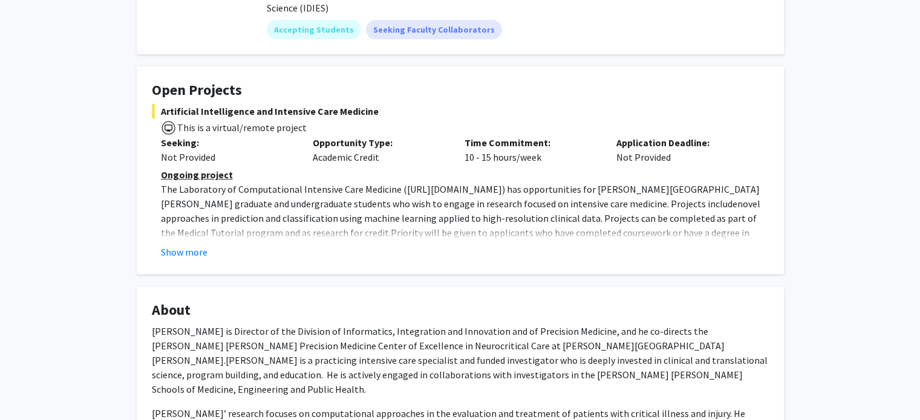
scroll to position [177, 0]
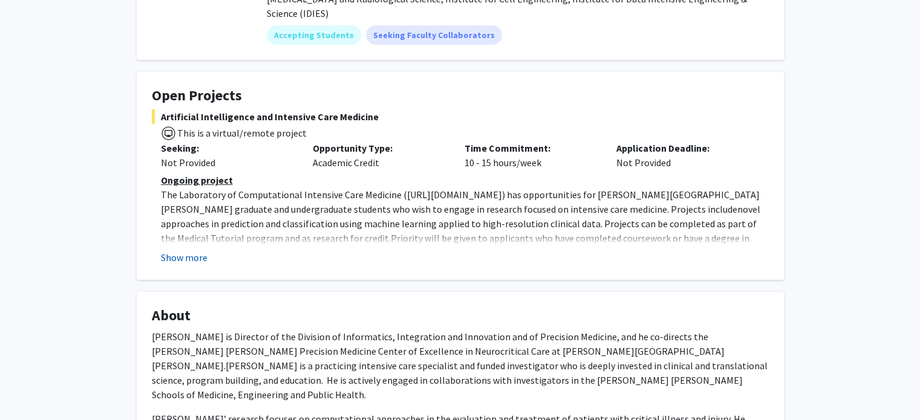
click at [200, 250] on button "Show more" at bounding box center [184, 257] width 47 height 15
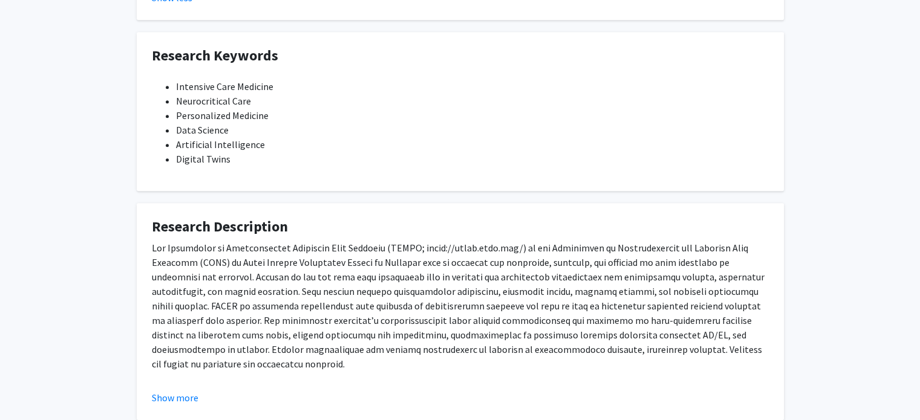
scroll to position [935, 0]
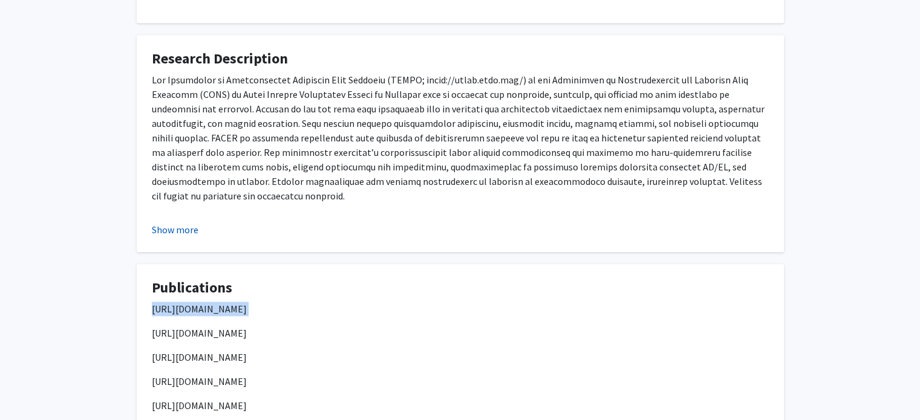
click at [195, 222] on button "Show more" at bounding box center [175, 229] width 47 height 15
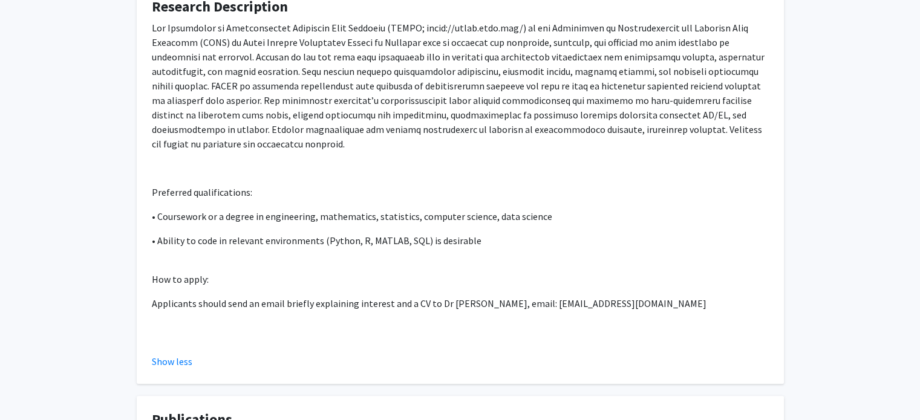
scroll to position [991, 0]
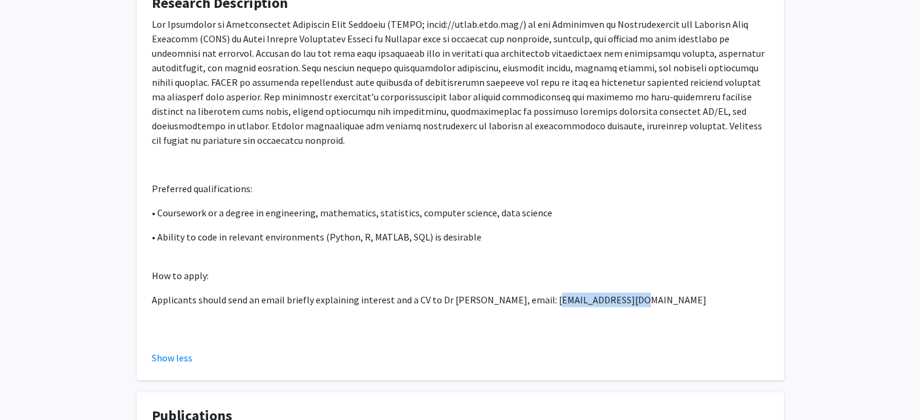
drag, startPoint x: 539, startPoint y: 240, endPoint x: 618, endPoint y: 241, distance: 79.8
click at [618, 293] on p "Applicants should send an email briefly explaining interest and a CV to Dr [PER…" at bounding box center [460, 300] width 617 height 15
copy p "[EMAIL_ADDRESS][DOMAIN_NAME]"
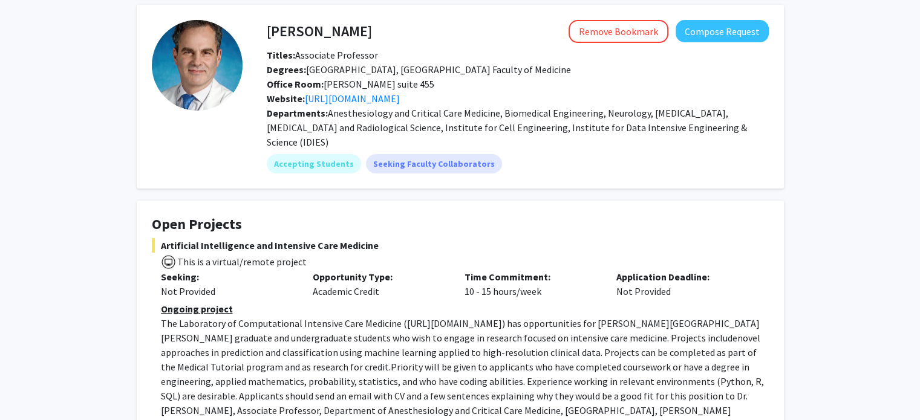
scroll to position [0, 0]
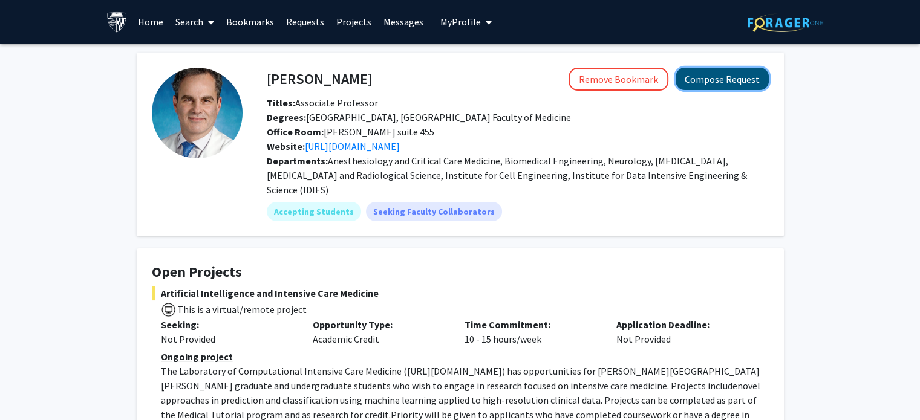
click at [726, 84] on button "Compose Request" at bounding box center [721, 79] width 93 height 22
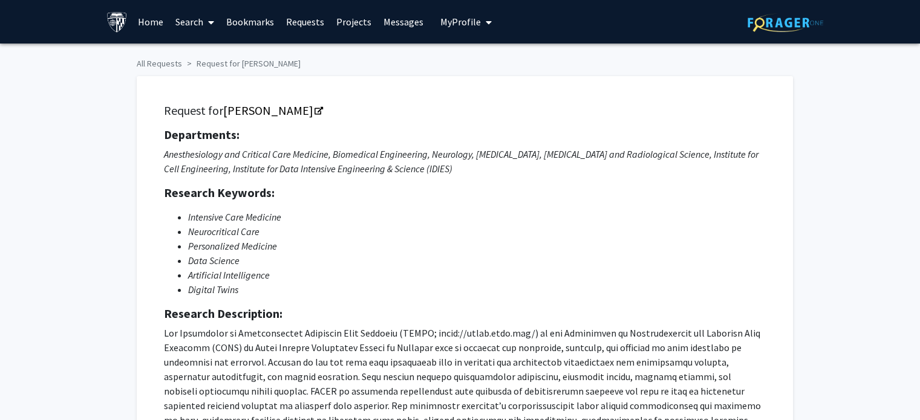
click at [313, 17] on link "Requests" at bounding box center [305, 22] width 50 height 42
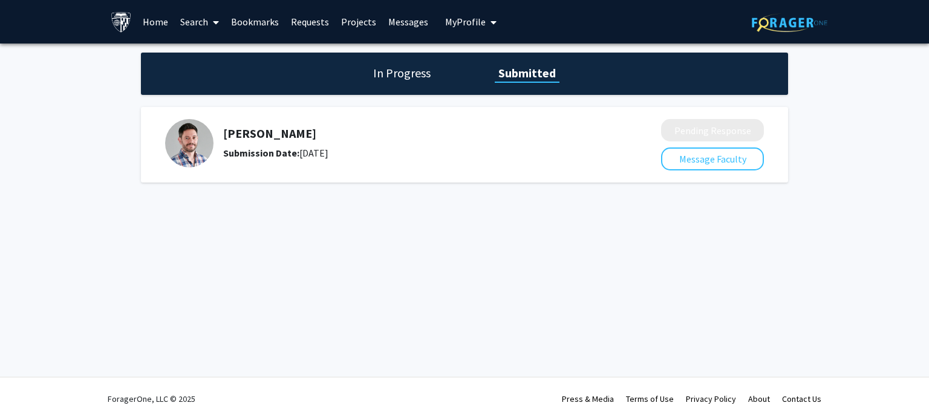
click at [184, 155] on img at bounding box center [189, 143] width 48 height 48
